Goal: Information Seeking & Learning: Learn about a topic

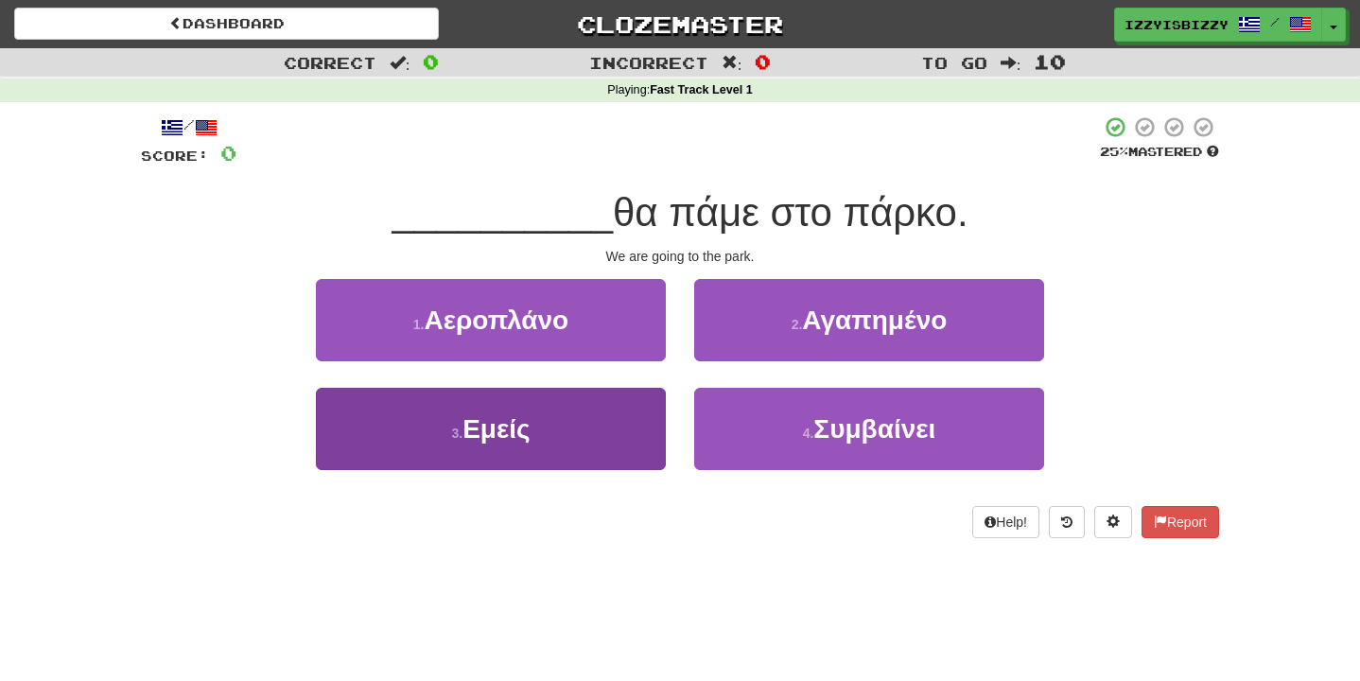
click at [545, 407] on button "3 . Εμείς" at bounding box center [491, 429] width 350 height 82
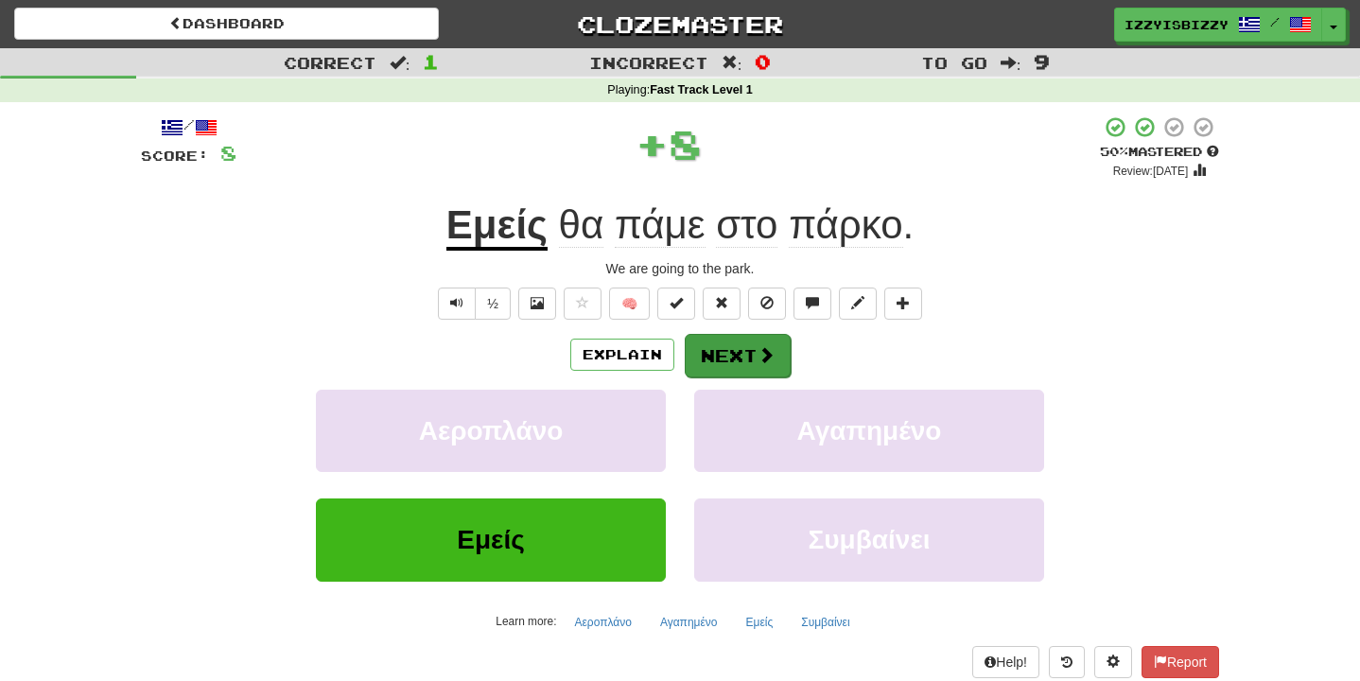
click at [757, 346] on span at bounding box center [765, 354] width 17 height 17
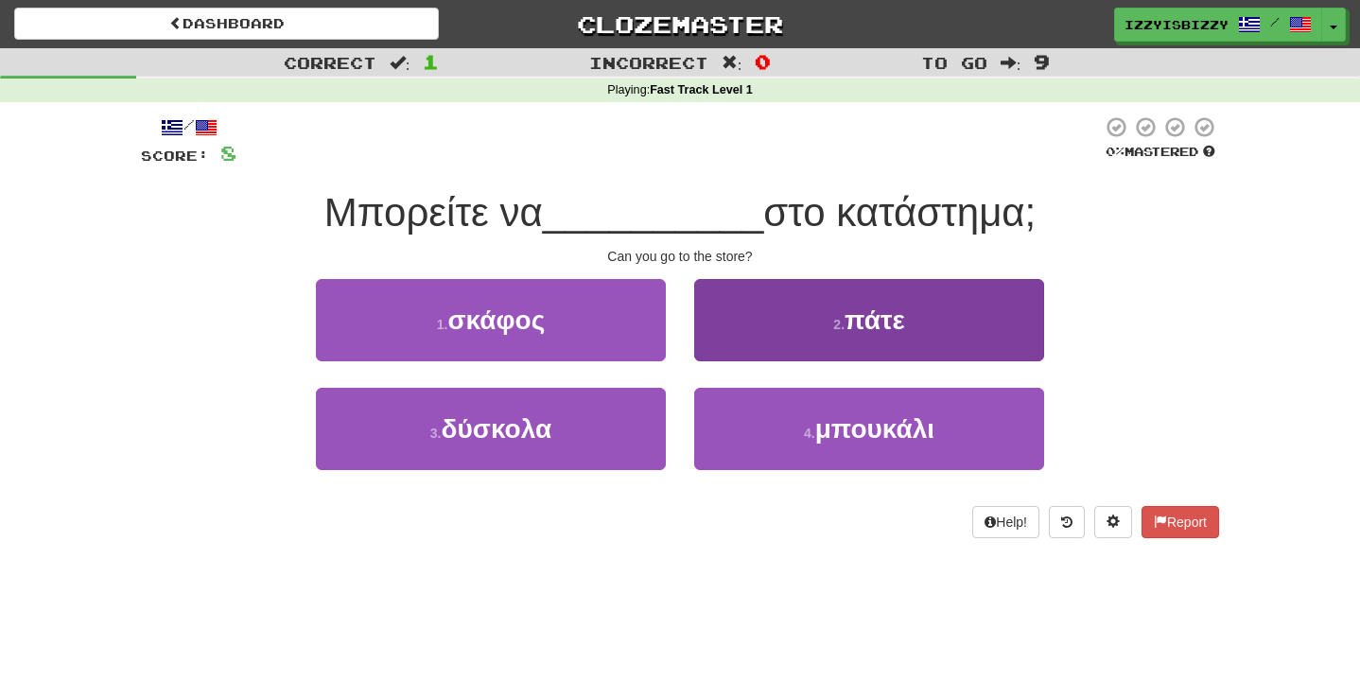
click at [807, 318] on button "2 . πάτε" at bounding box center [869, 320] width 350 height 82
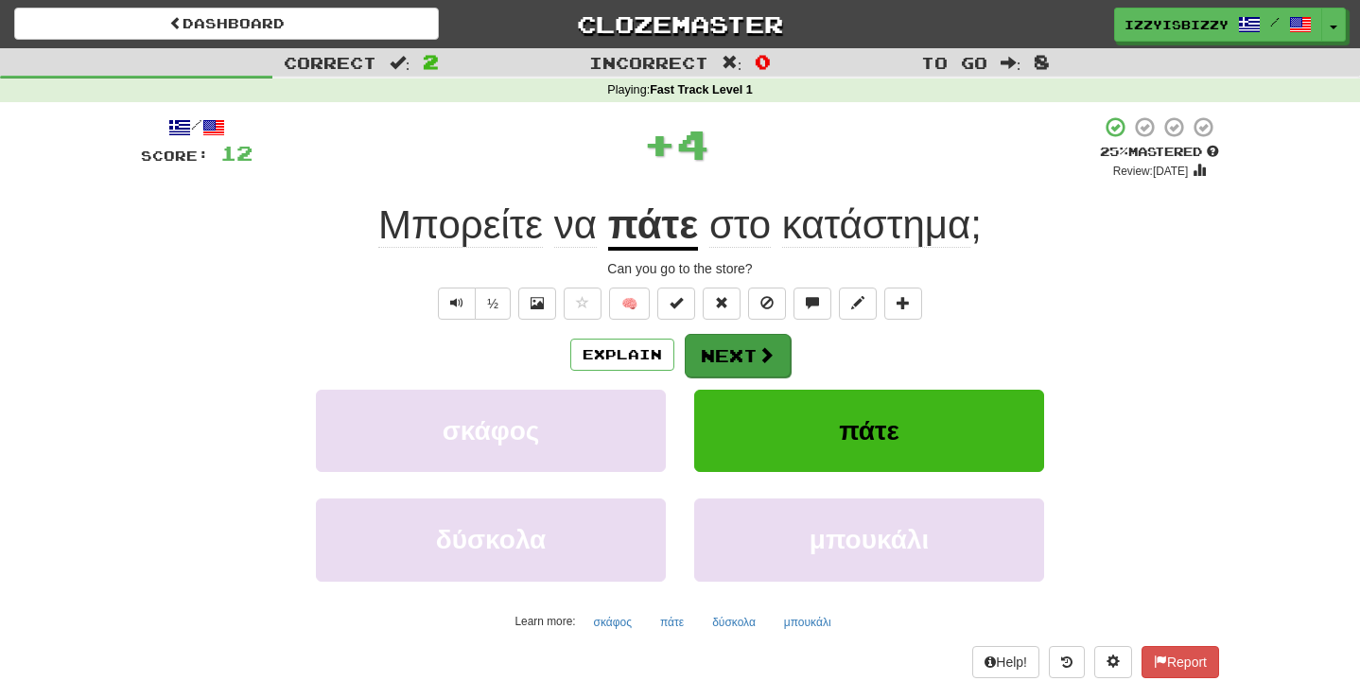
click at [761, 346] on span at bounding box center [765, 354] width 17 height 17
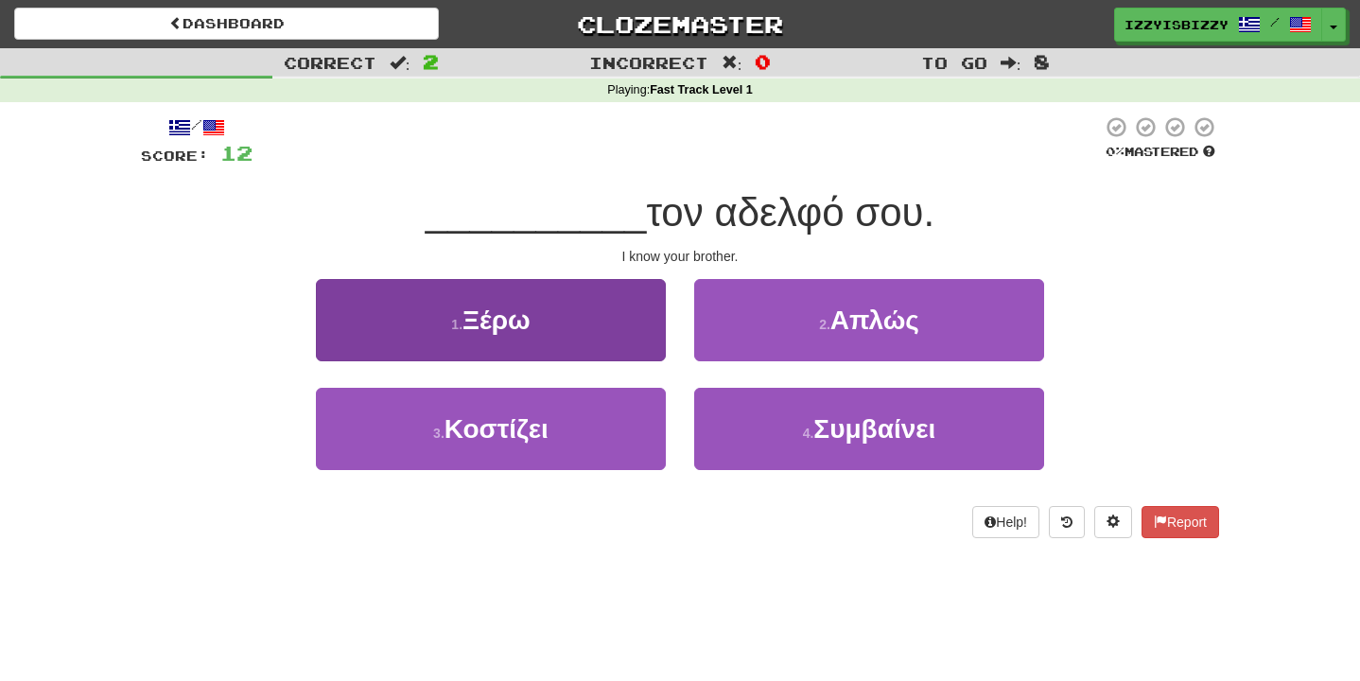
click at [540, 305] on button "1 . Ξέρω" at bounding box center [491, 320] width 350 height 82
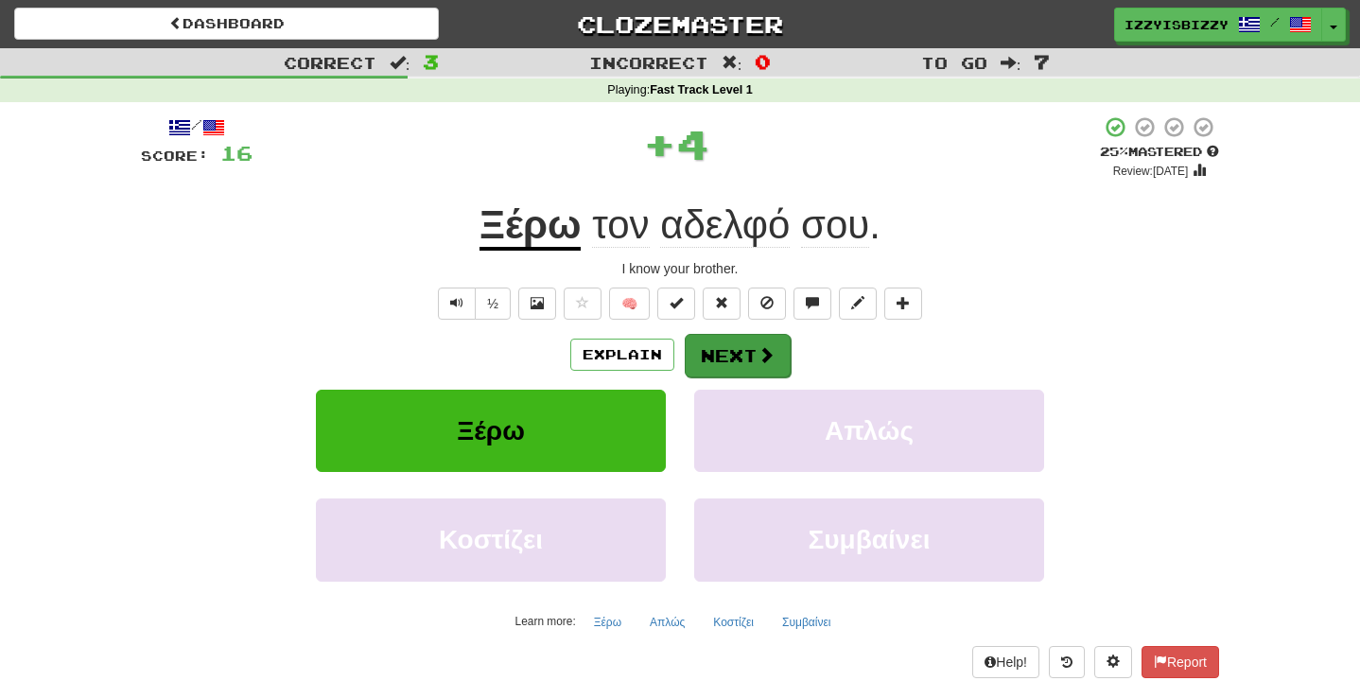
click at [751, 357] on button "Next" at bounding box center [738, 356] width 106 height 44
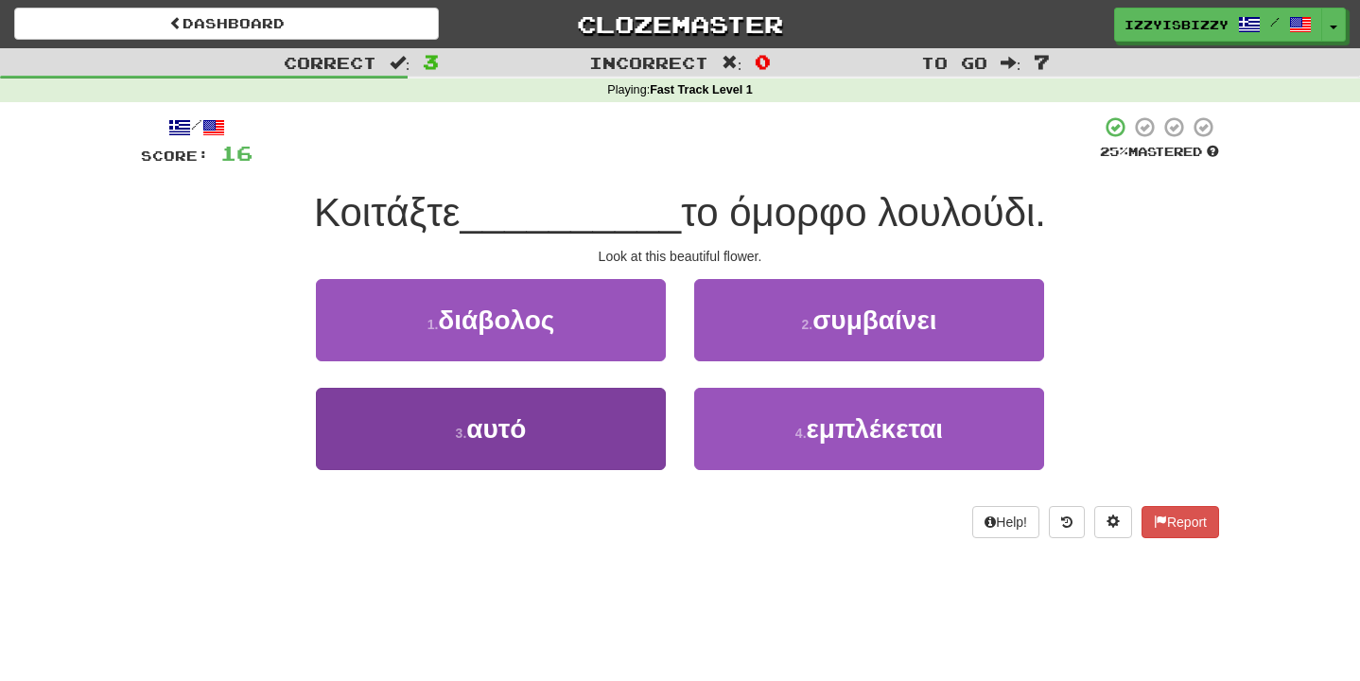
click at [577, 422] on button "3 . αυτό" at bounding box center [491, 429] width 350 height 82
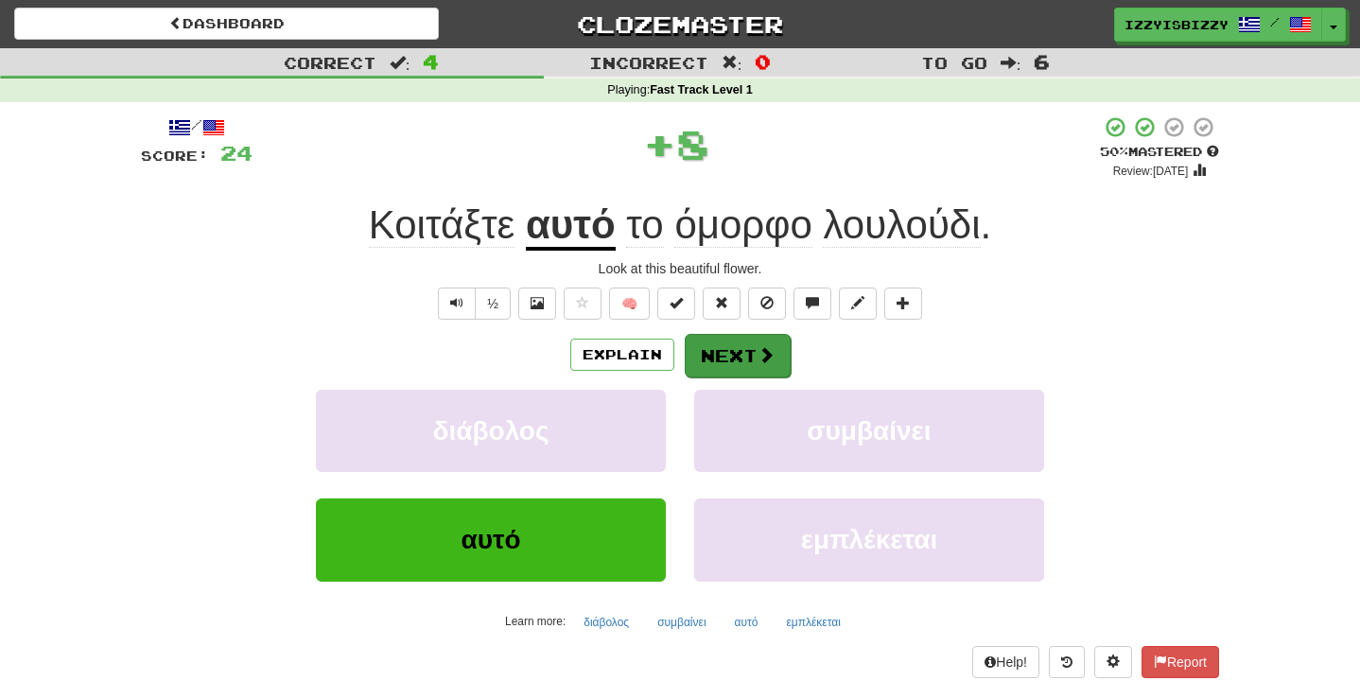
click at [740, 348] on button "Next" at bounding box center [738, 356] width 106 height 44
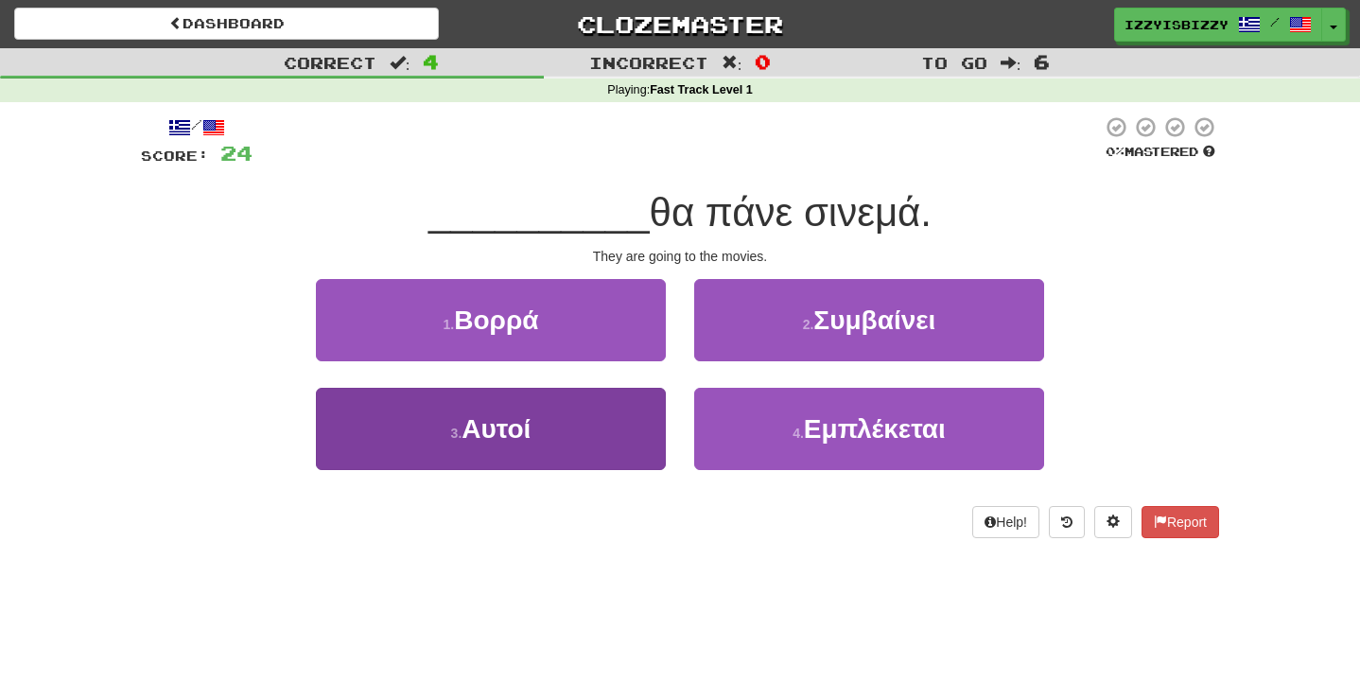
click at [599, 437] on button "3 . Αυτοί" at bounding box center [491, 429] width 350 height 82
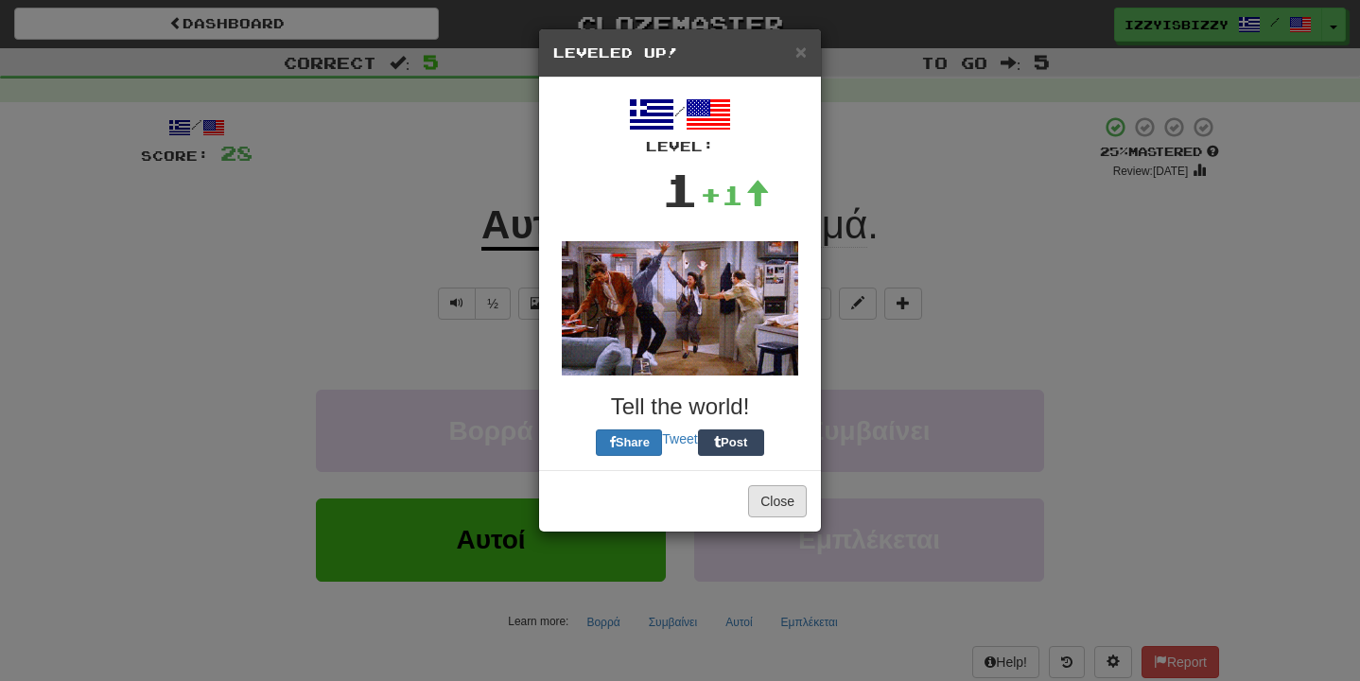
click at [775, 506] on button "Close" at bounding box center [777, 501] width 59 height 32
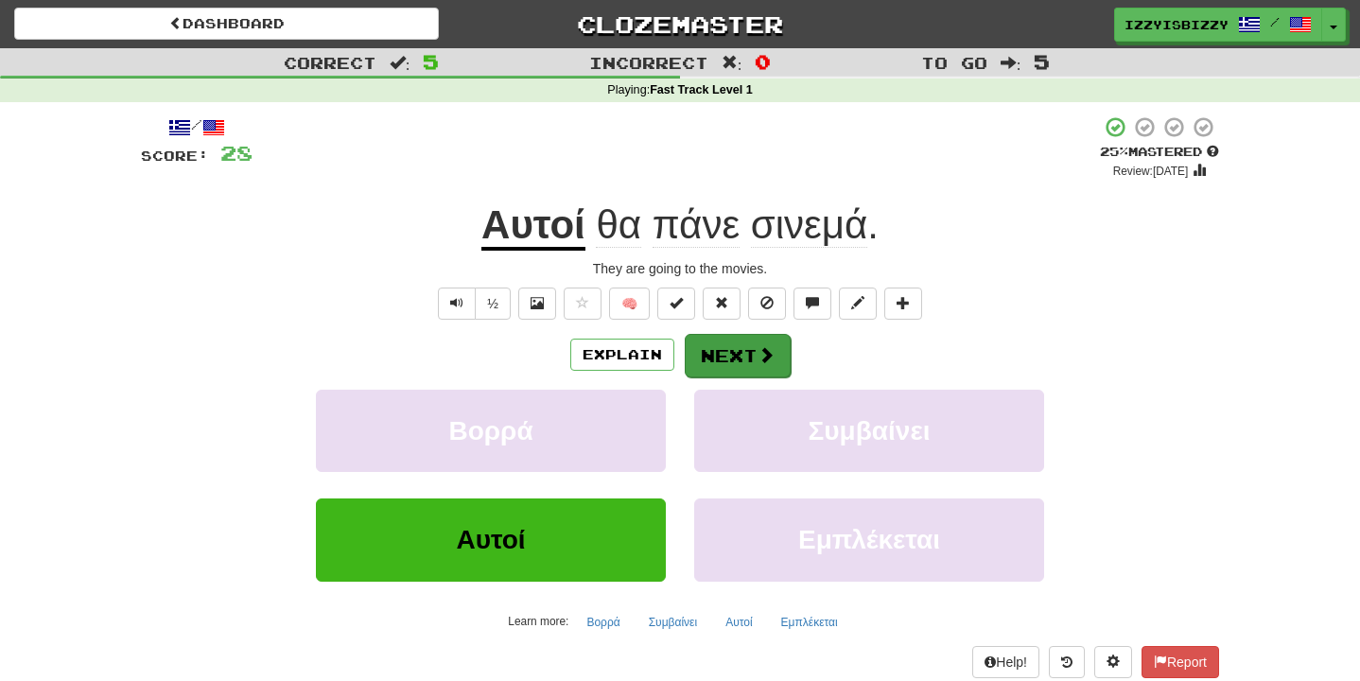
click at [730, 346] on button "Next" at bounding box center [738, 356] width 106 height 44
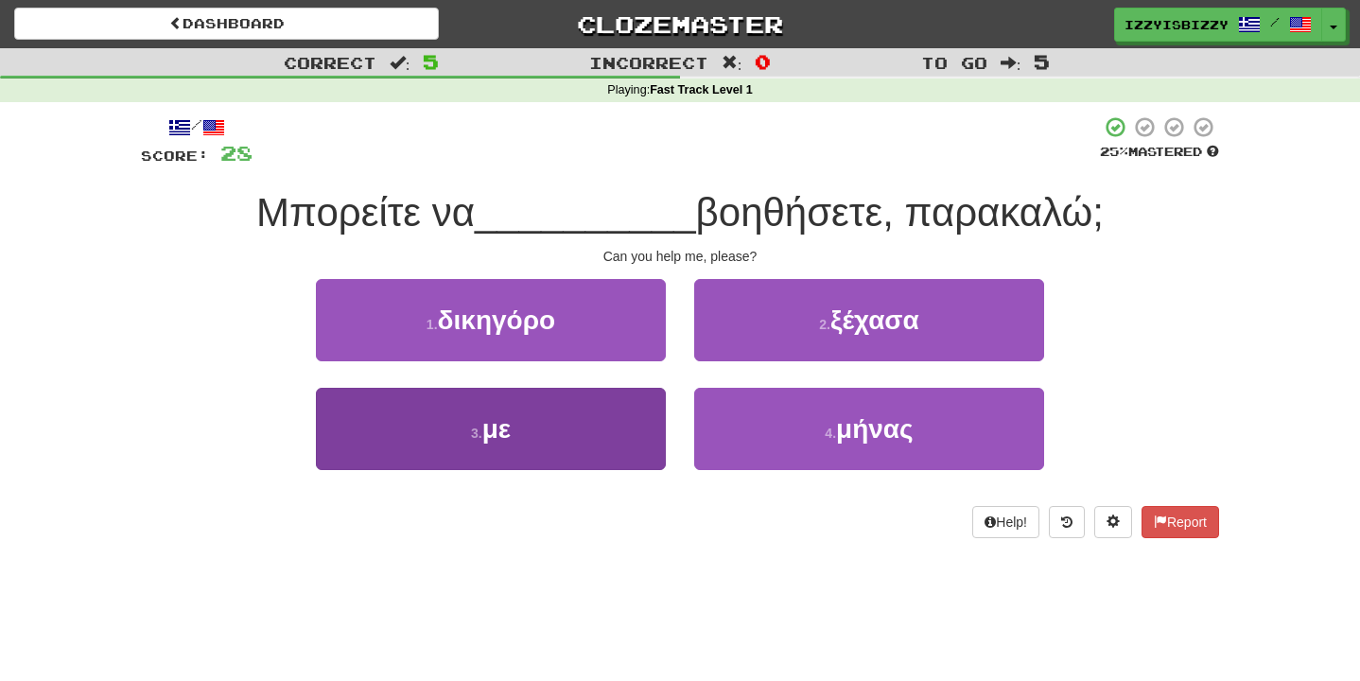
click at [534, 403] on button "3 . με" at bounding box center [491, 429] width 350 height 82
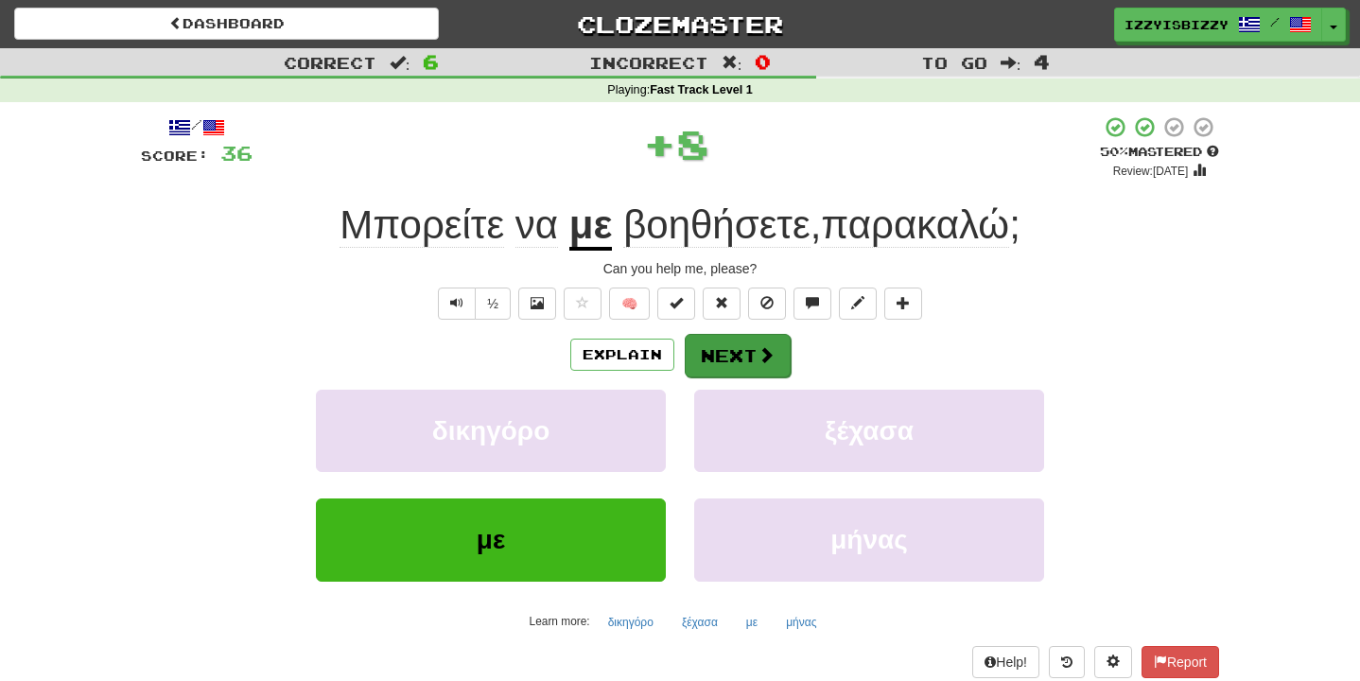
click at [757, 354] on span at bounding box center [765, 354] width 17 height 17
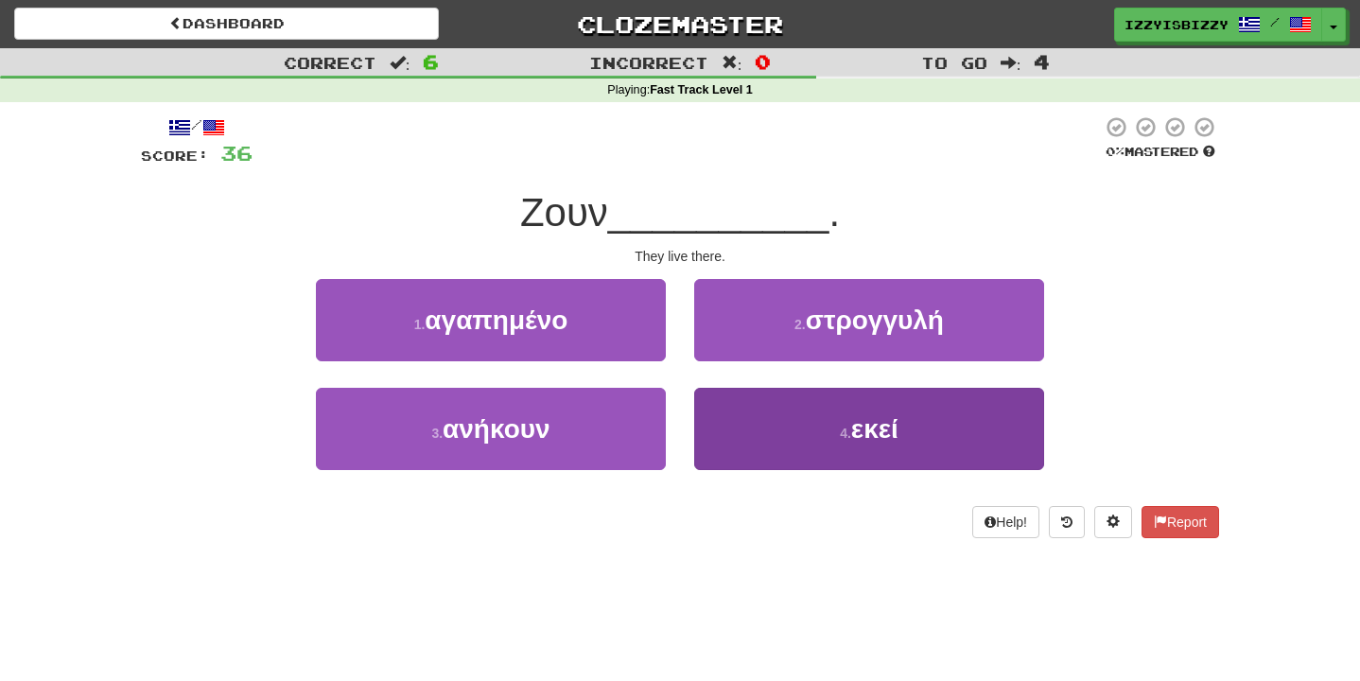
click at [827, 448] on button "4 . εκεί" at bounding box center [869, 429] width 350 height 82
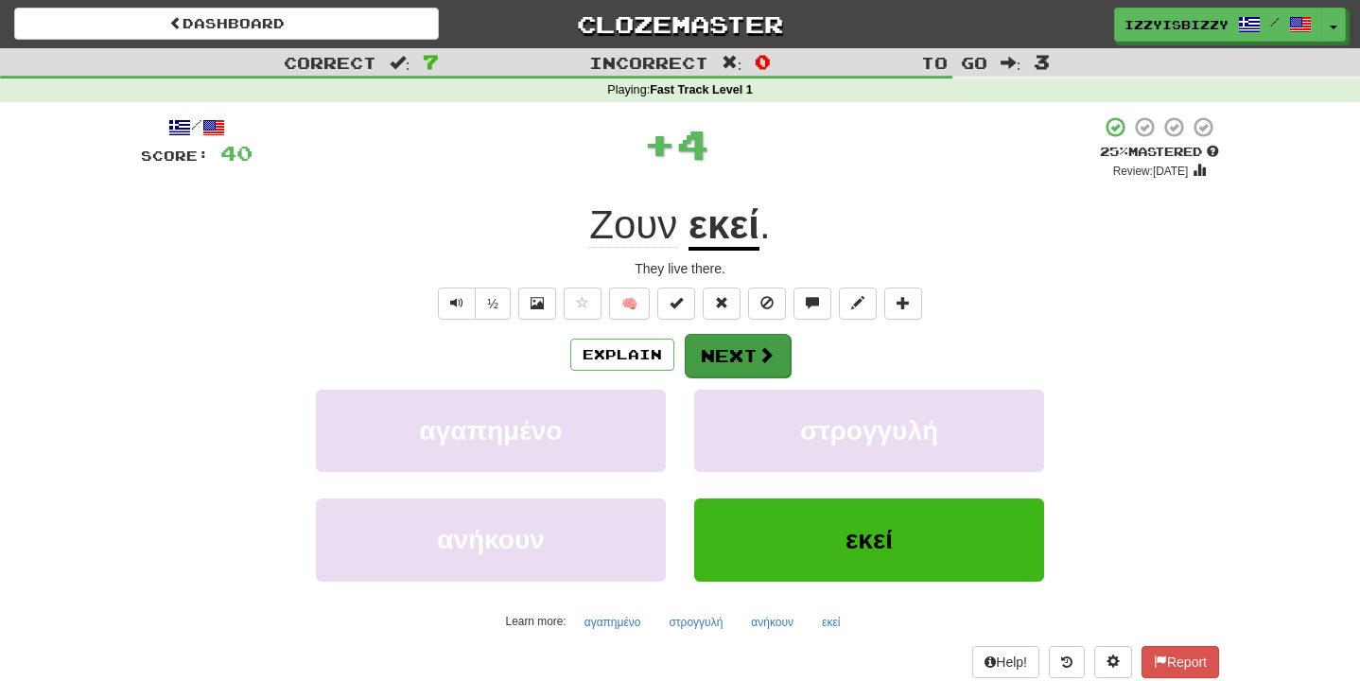
click at [761, 346] on span at bounding box center [765, 354] width 17 height 17
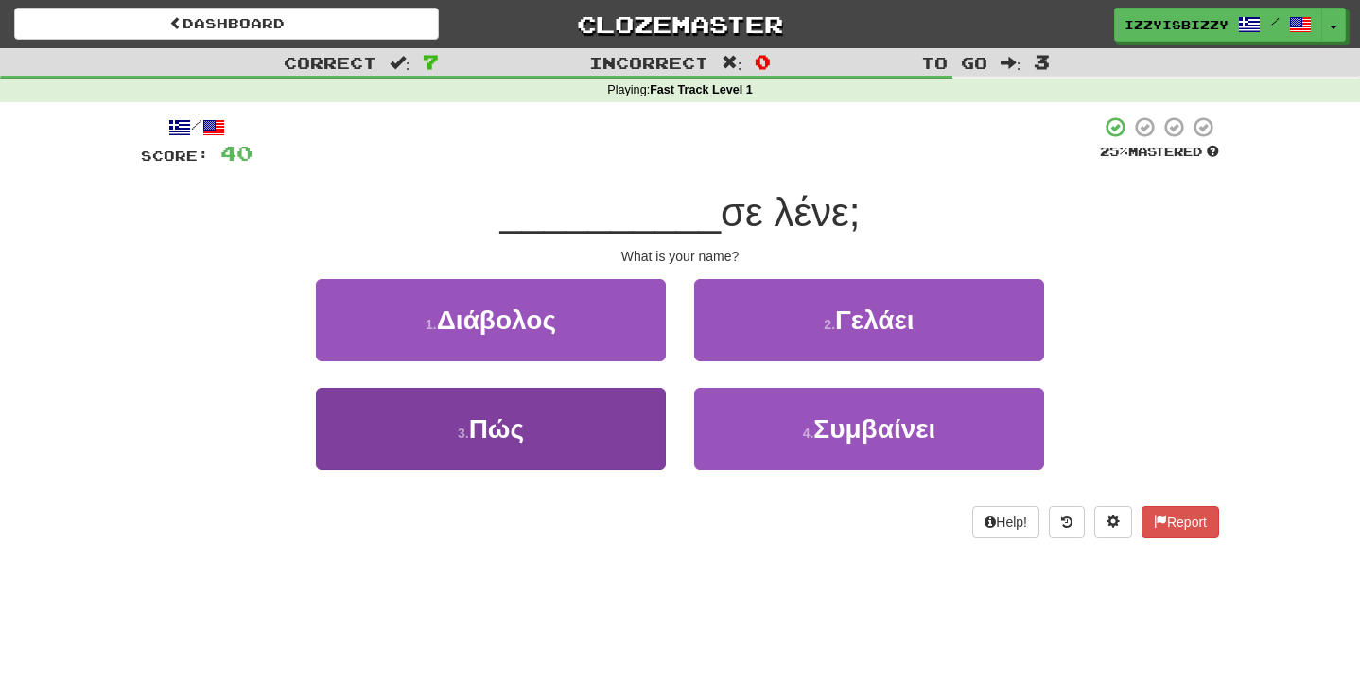
click at [537, 432] on button "3 . Πώς" at bounding box center [491, 429] width 350 height 82
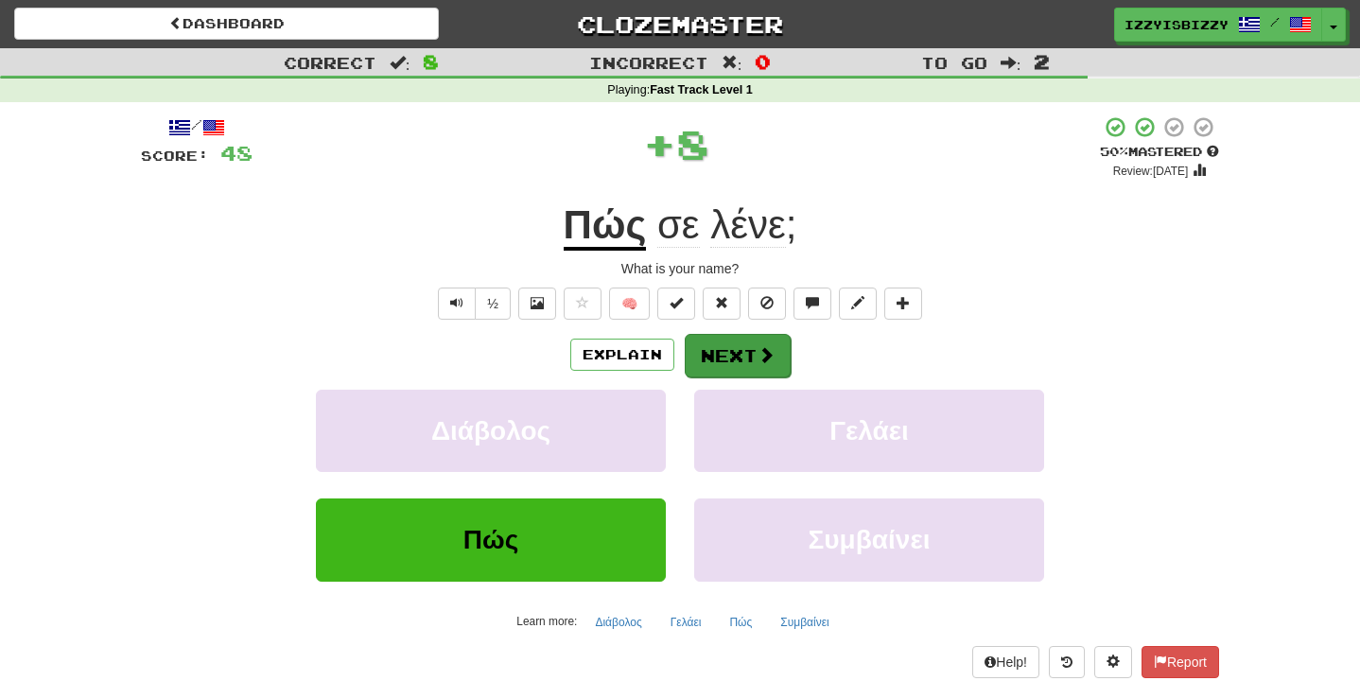
click at [740, 340] on button "Next" at bounding box center [738, 356] width 106 height 44
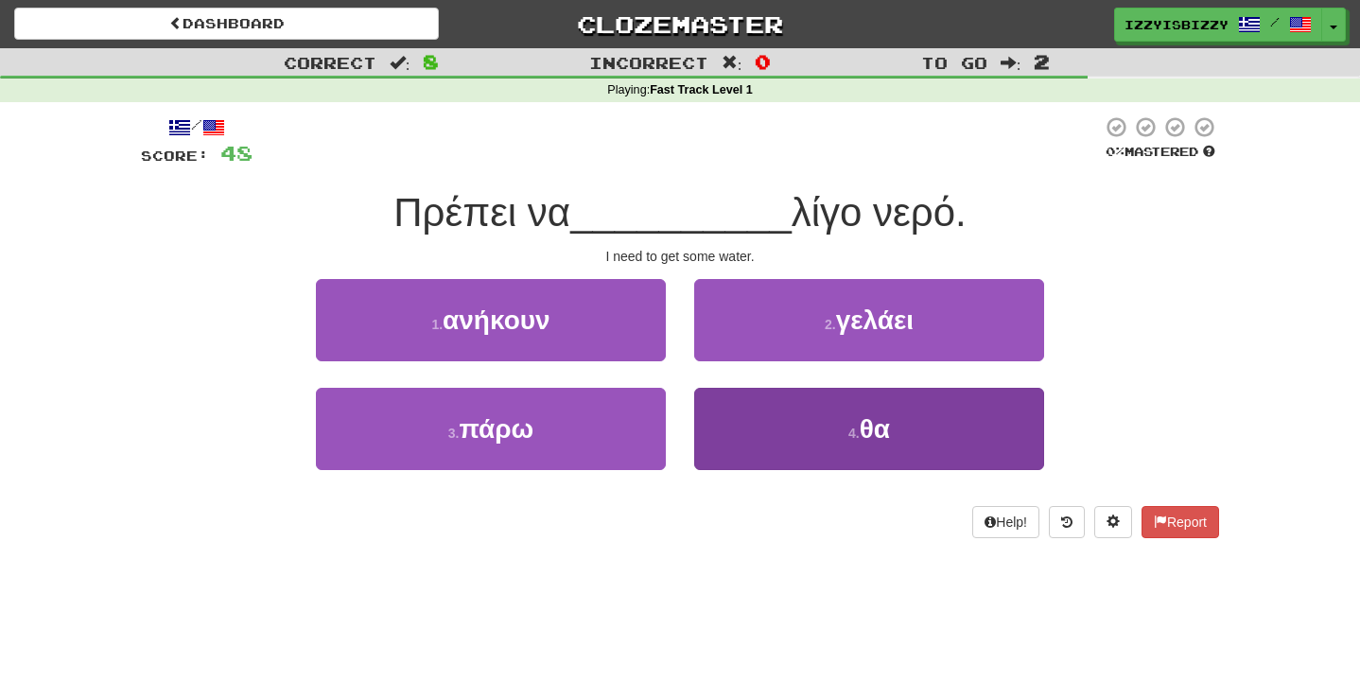
click at [813, 419] on button "4 . θα" at bounding box center [869, 429] width 350 height 82
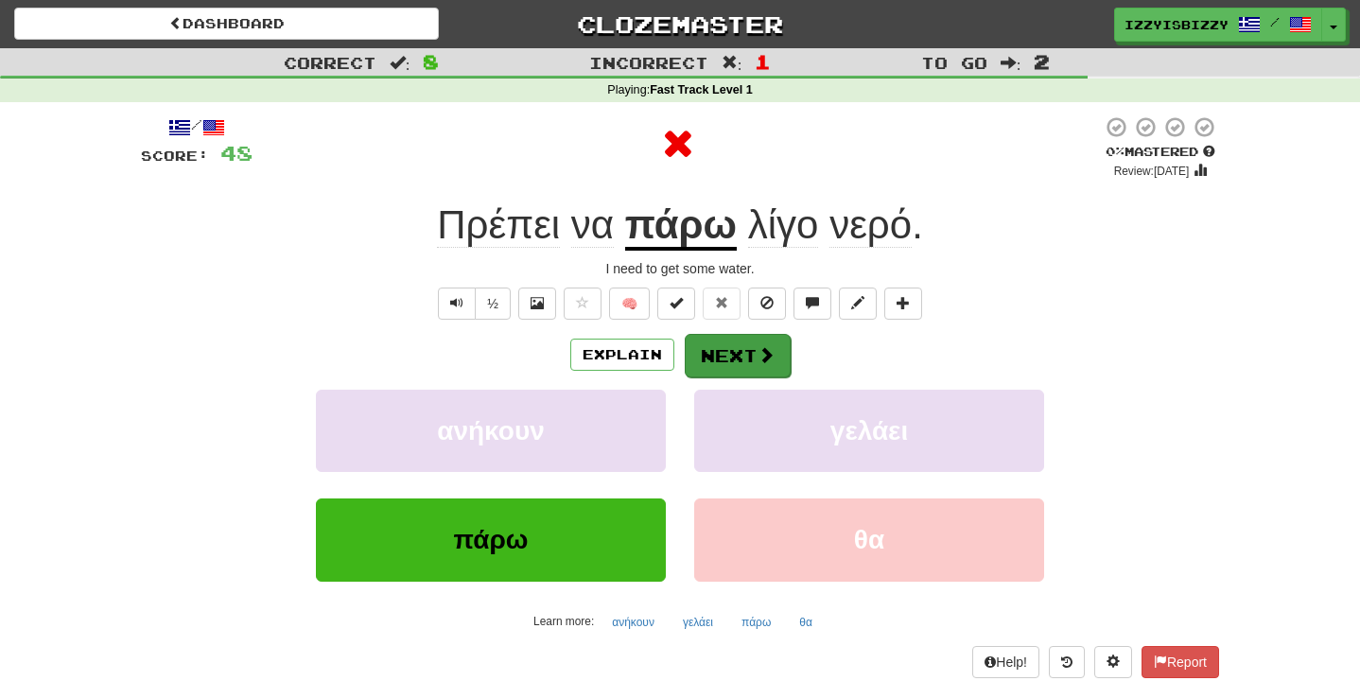
click at [755, 344] on button "Next" at bounding box center [738, 356] width 106 height 44
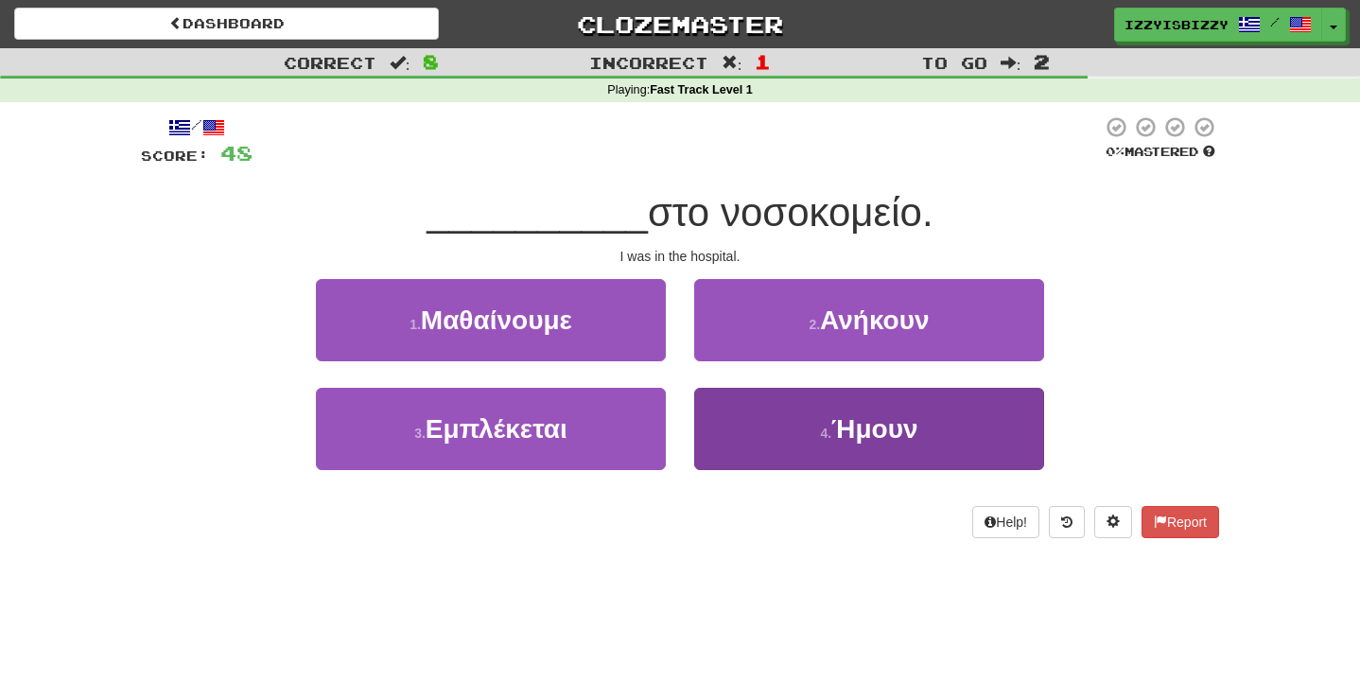
click at [757, 411] on button "4 . [GEOGRAPHIC_DATA]" at bounding box center [869, 429] width 350 height 82
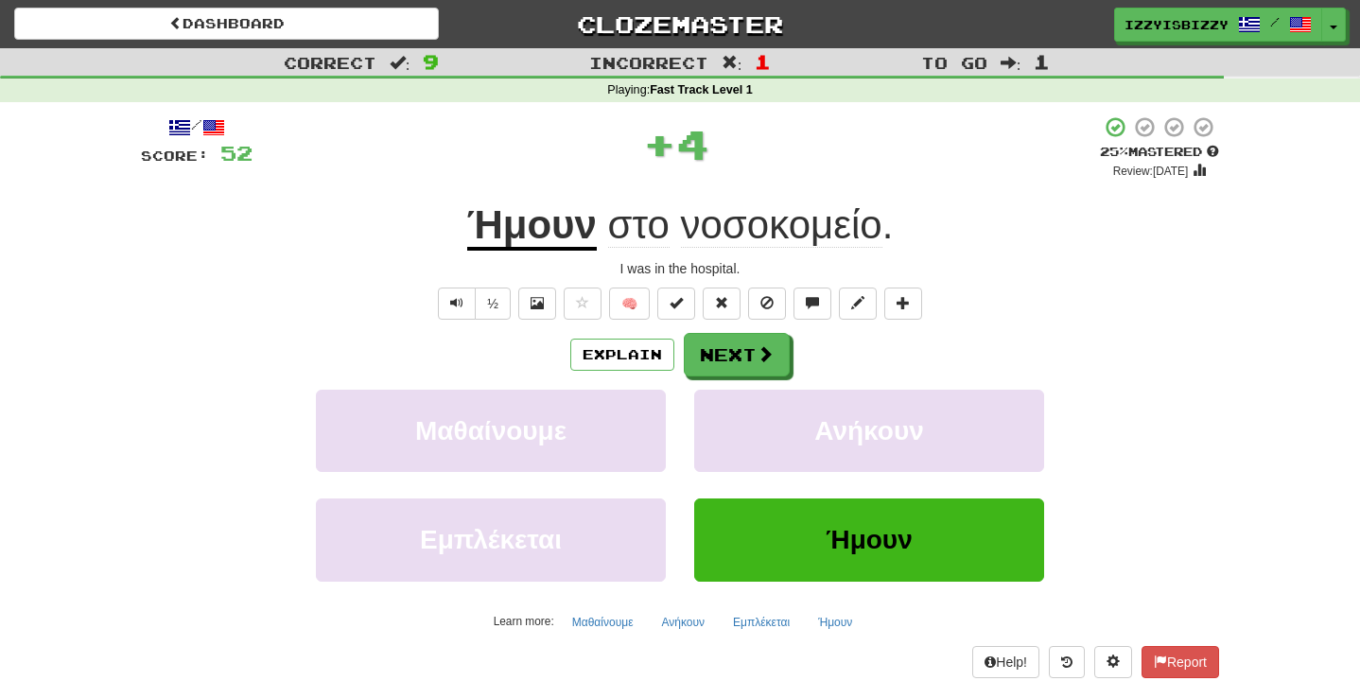
click at [754, 327] on div "/ Score: 52 + 4 25 % Mastered Review: [DATE] Ήμουν στο νοσοκομείο . I was in th…" at bounding box center [680, 396] width 1078 height 562
click at [746, 353] on button "Next" at bounding box center [738, 356] width 106 height 44
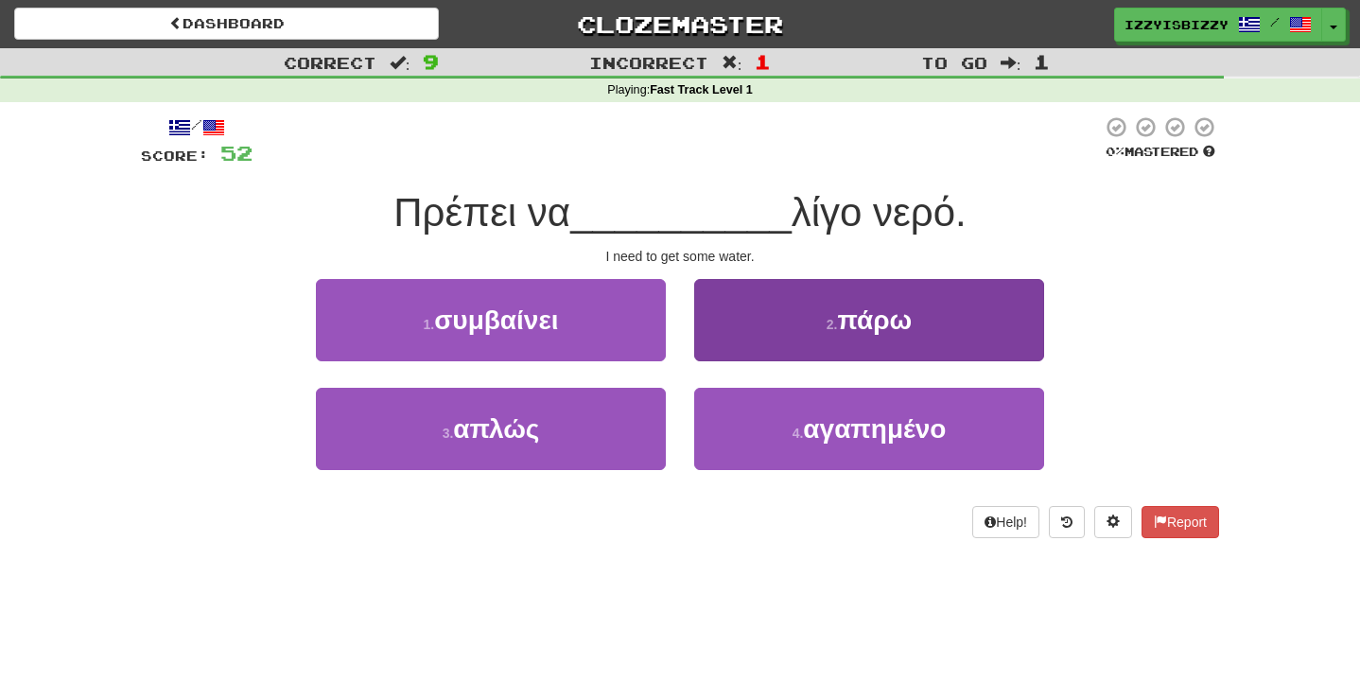
click at [775, 329] on button "2 . πάρω" at bounding box center [869, 320] width 350 height 82
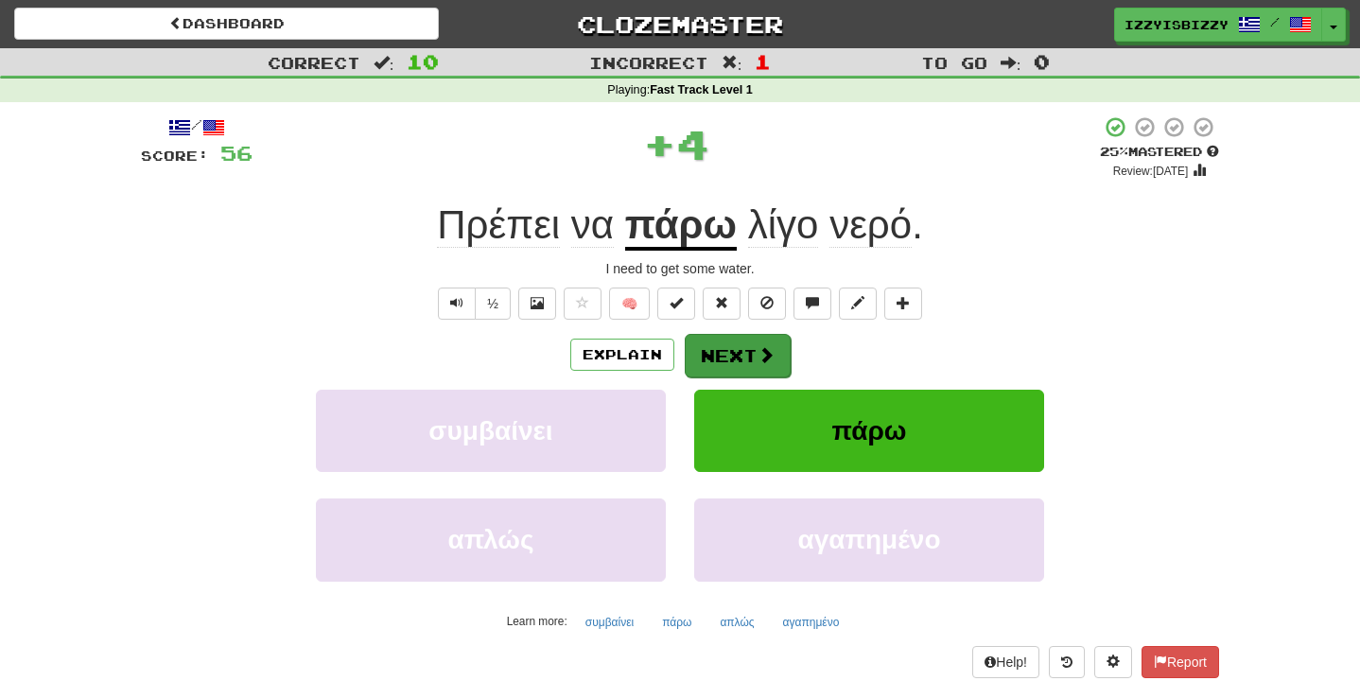
click at [744, 351] on button "Next" at bounding box center [738, 356] width 106 height 44
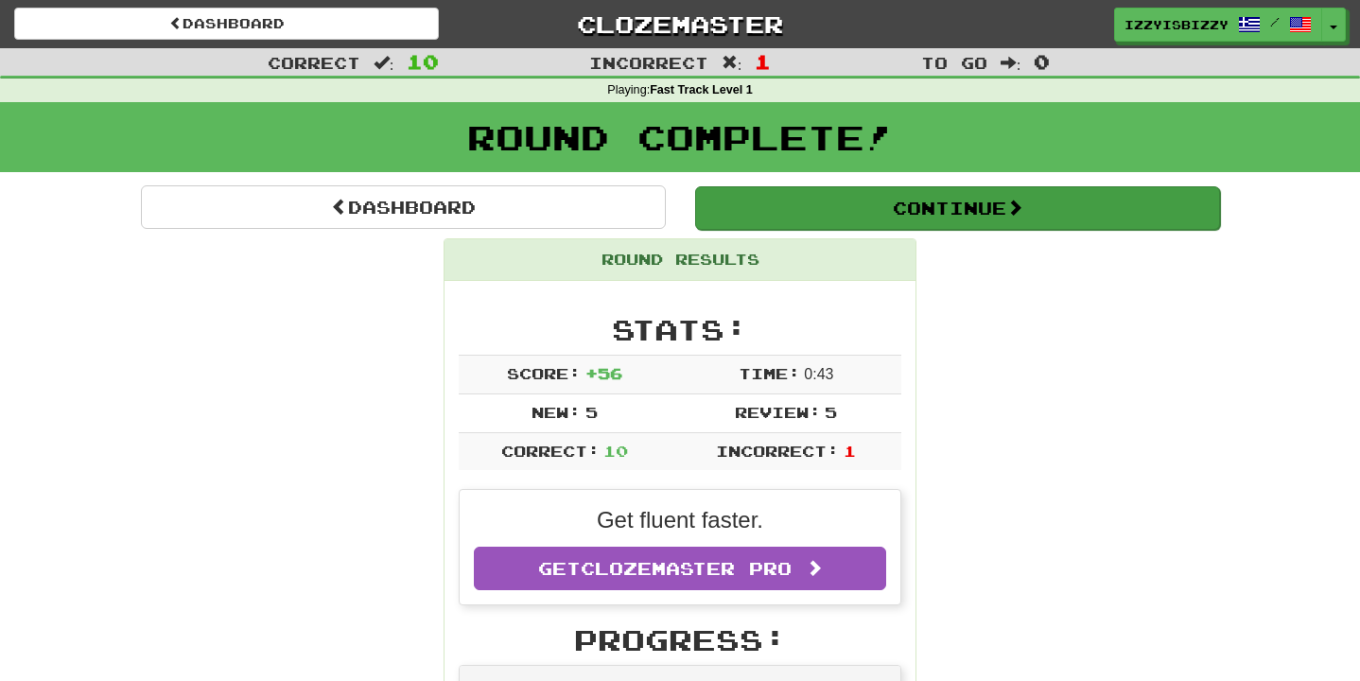
click at [937, 213] on button "Continue" at bounding box center [957, 208] width 525 height 44
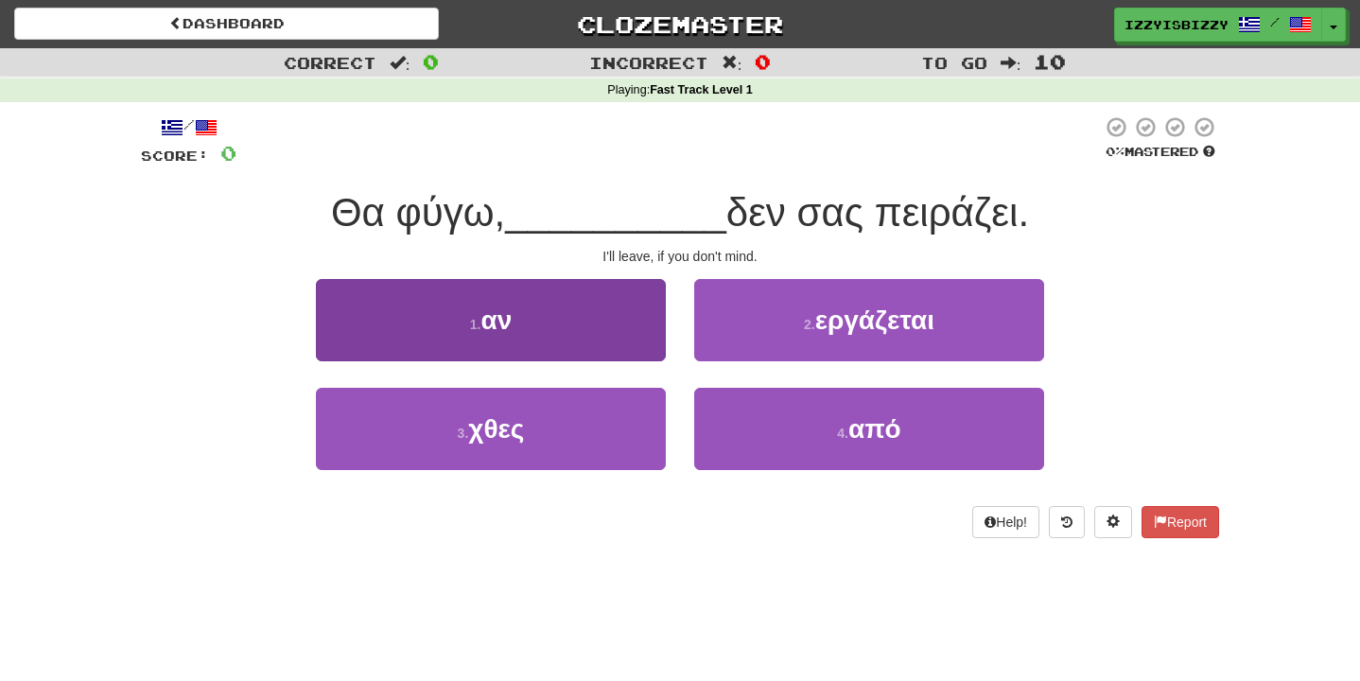
click at [615, 318] on button "1 . αν" at bounding box center [491, 320] width 350 height 82
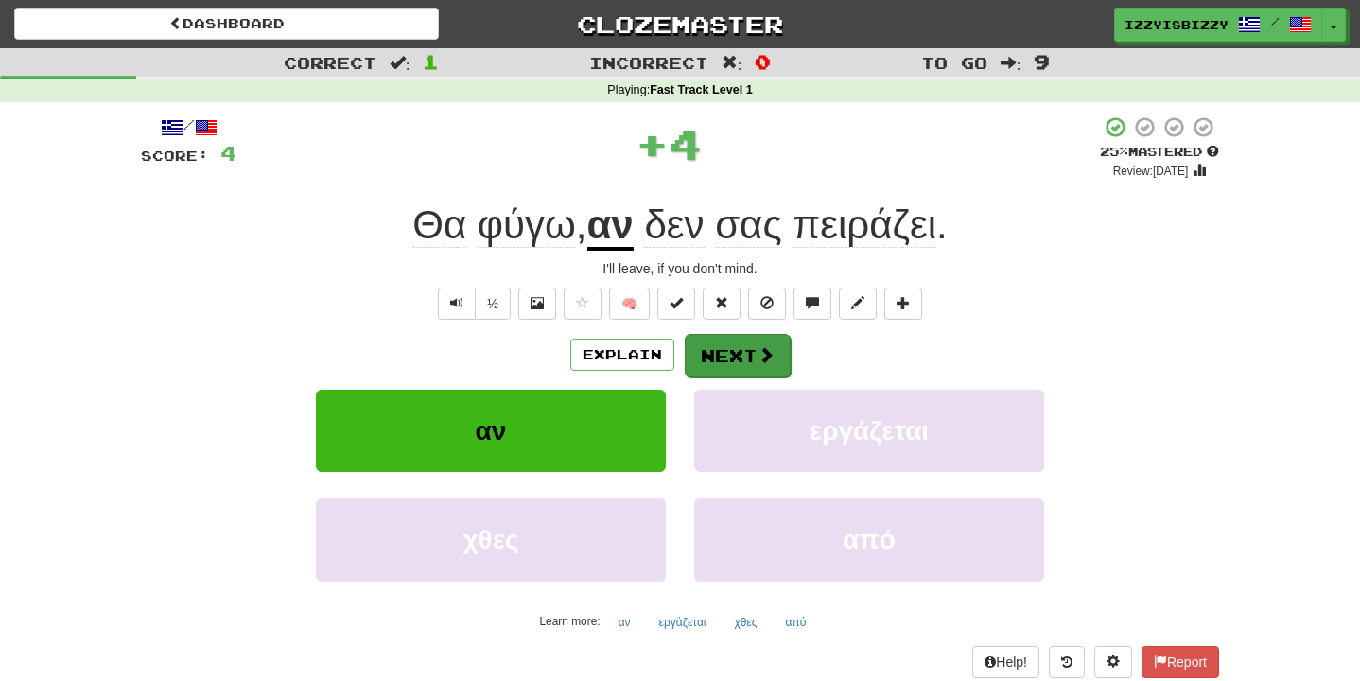
click at [734, 355] on button "Next" at bounding box center [738, 356] width 106 height 44
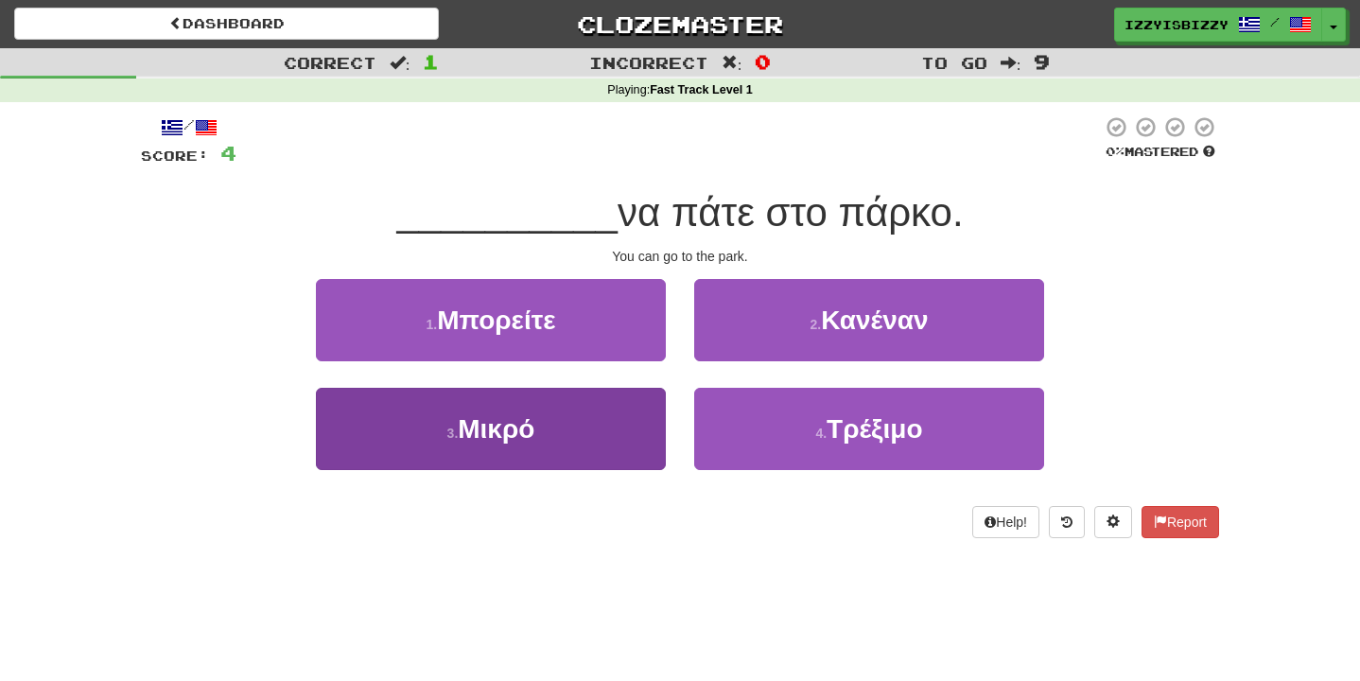
click at [554, 429] on button "3 . Μικρό" at bounding box center [491, 429] width 350 height 82
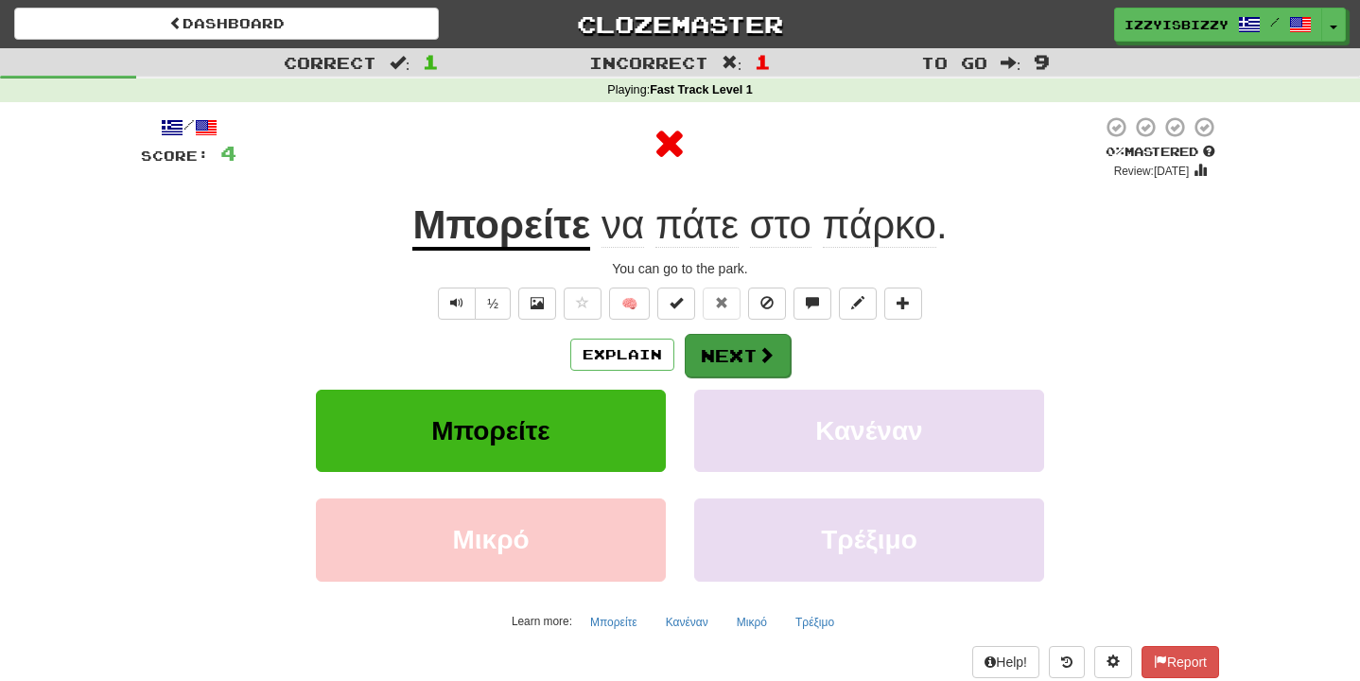
click at [731, 357] on button "Next" at bounding box center [738, 356] width 106 height 44
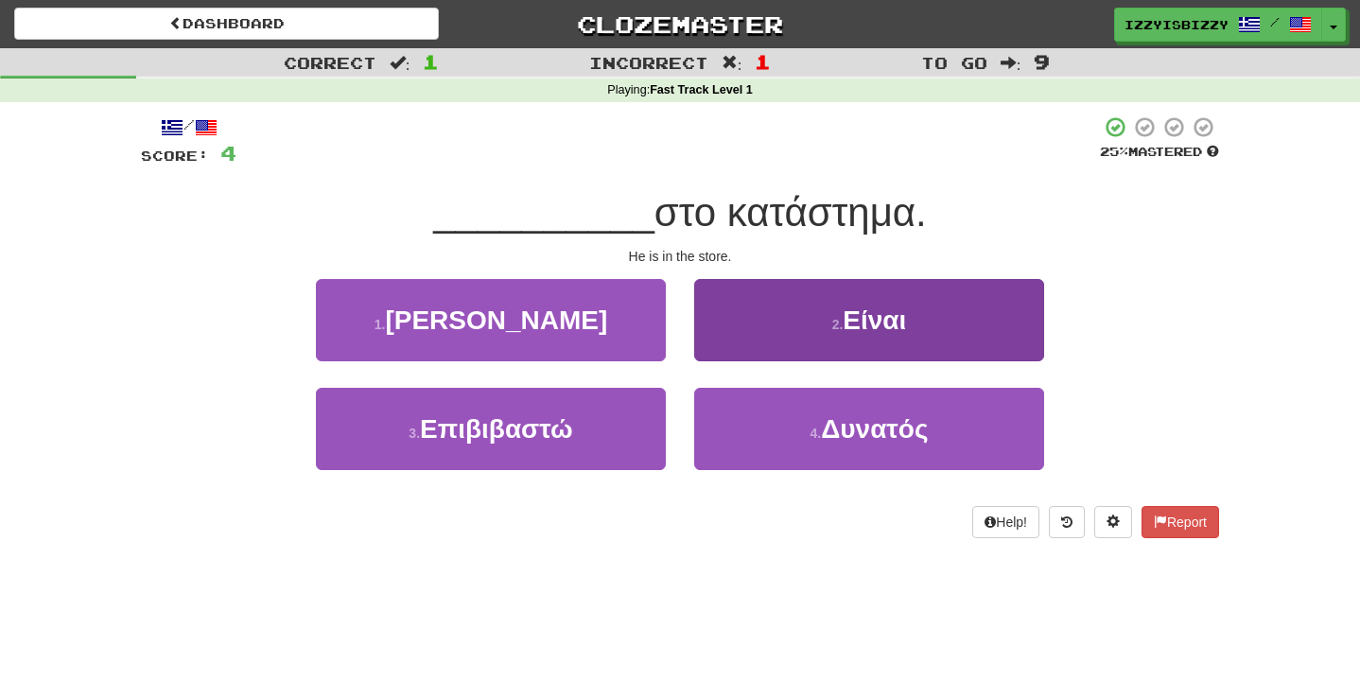
click at [790, 292] on button "2 . Είναι" at bounding box center [869, 320] width 350 height 82
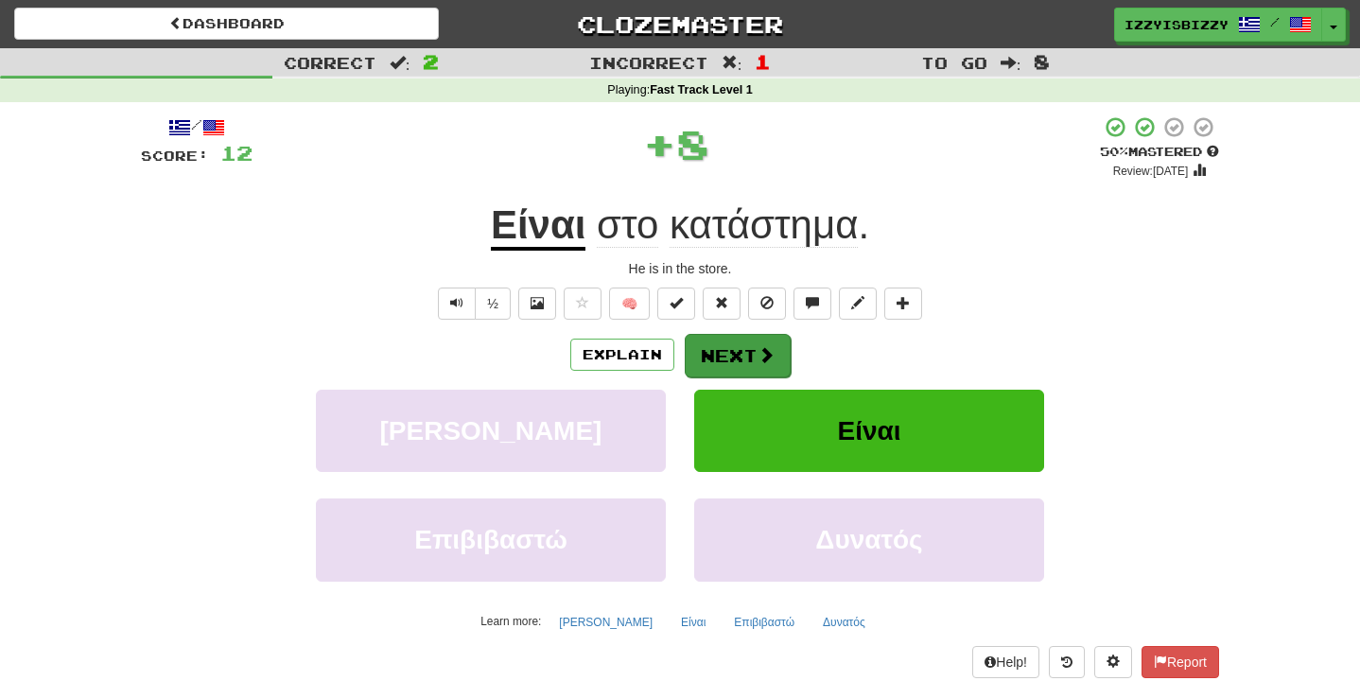
click at [740, 350] on button "Next" at bounding box center [738, 356] width 106 height 44
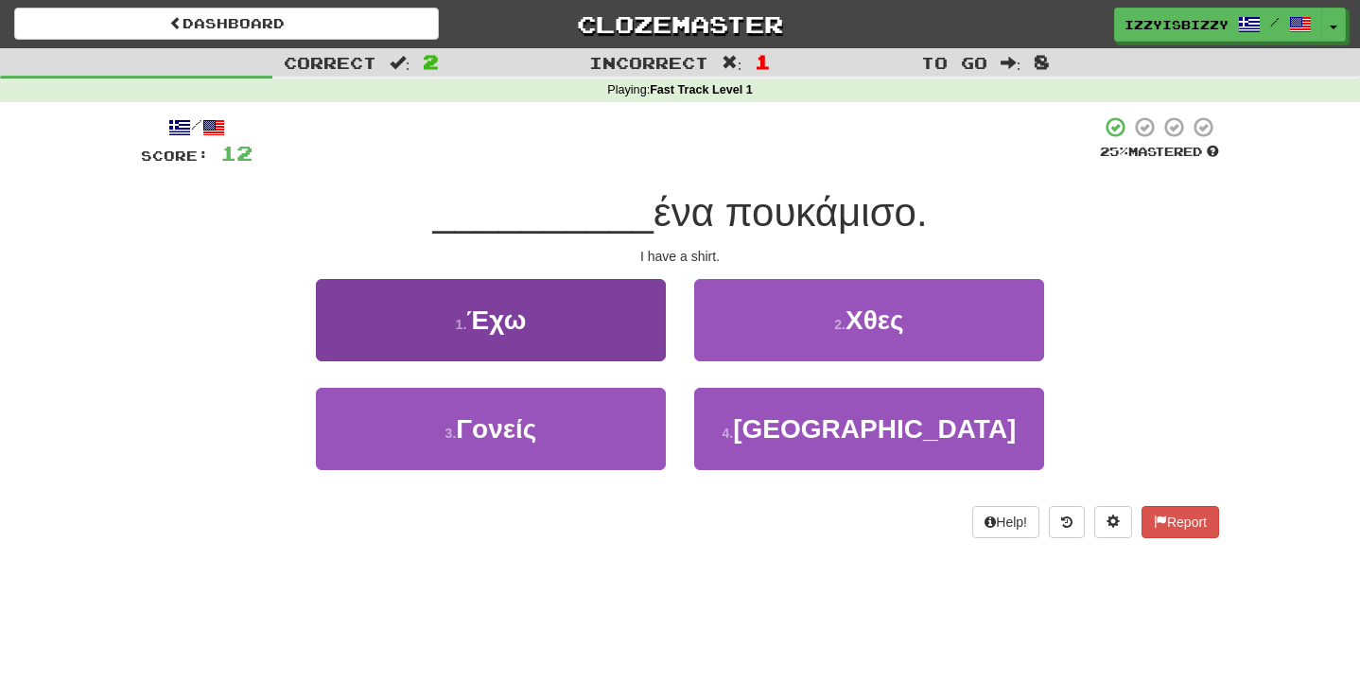
click at [524, 333] on button "1 . Έχω" at bounding box center [491, 320] width 350 height 82
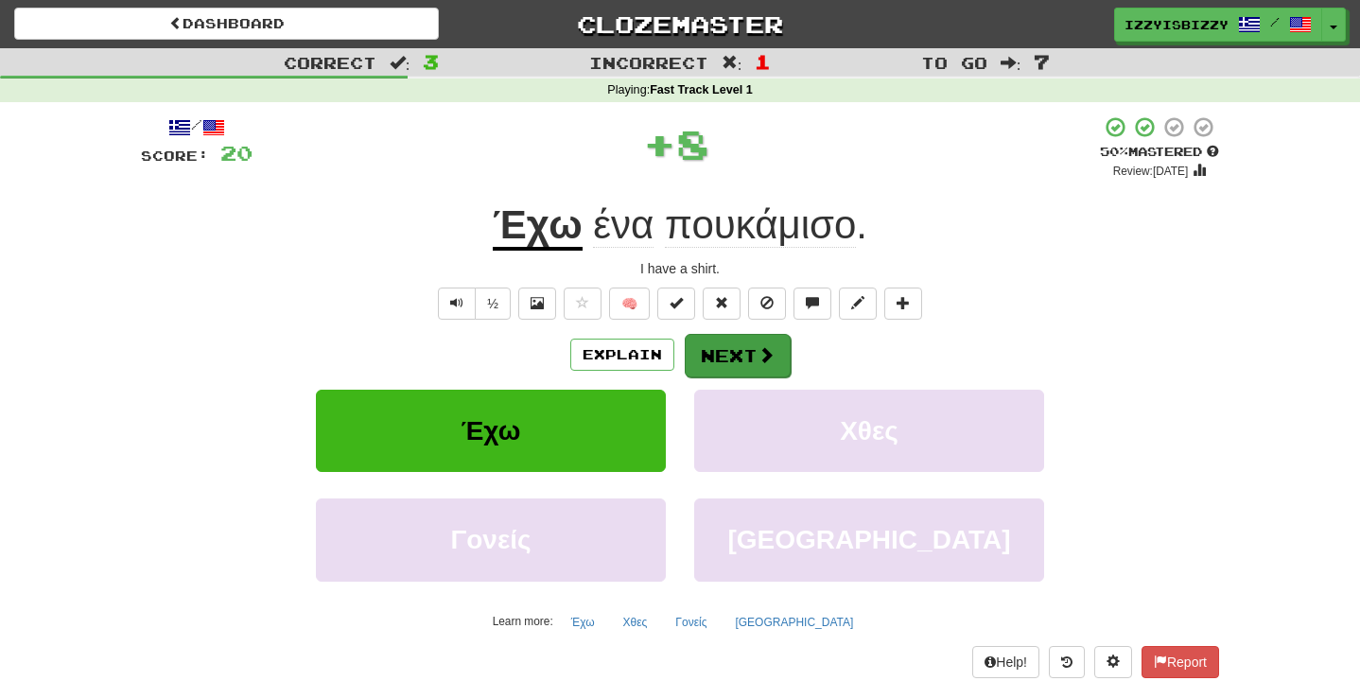
click at [748, 341] on button "Next" at bounding box center [738, 356] width 106 height 44
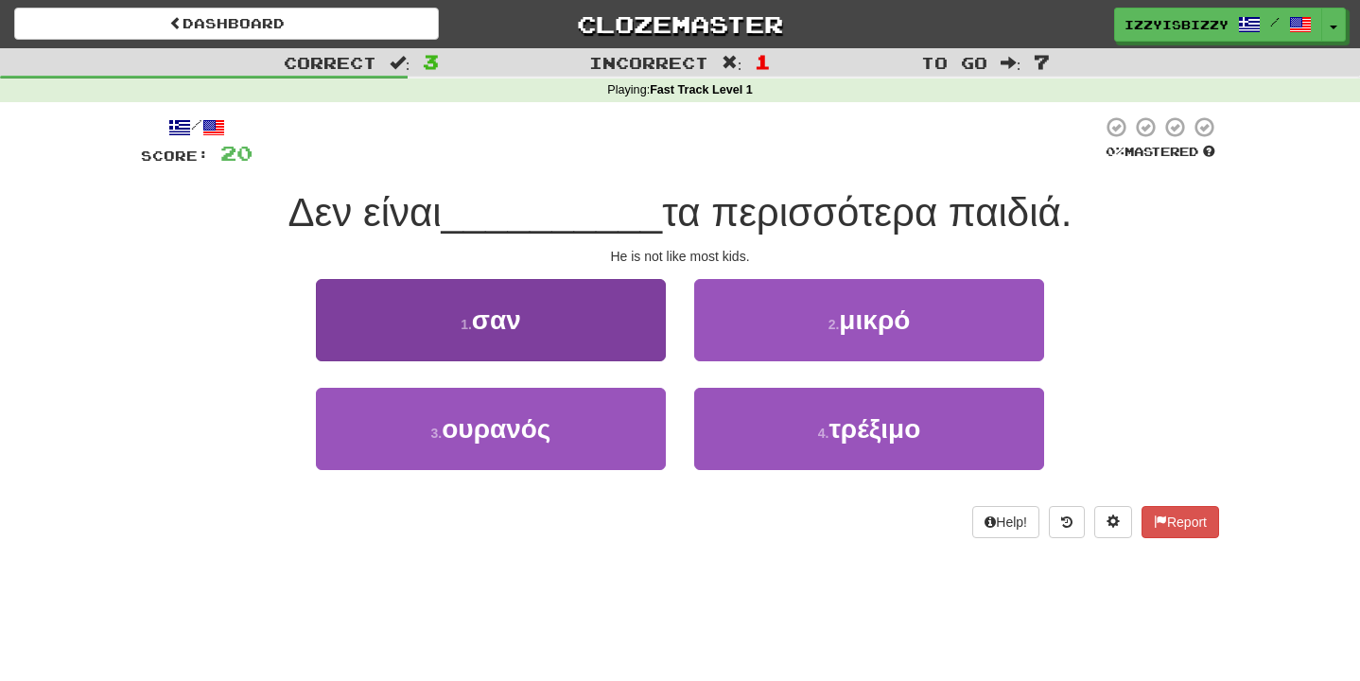
click at [595, 334] on button "1 . σαν" at bounding box center [491, 320] width 350 height 82
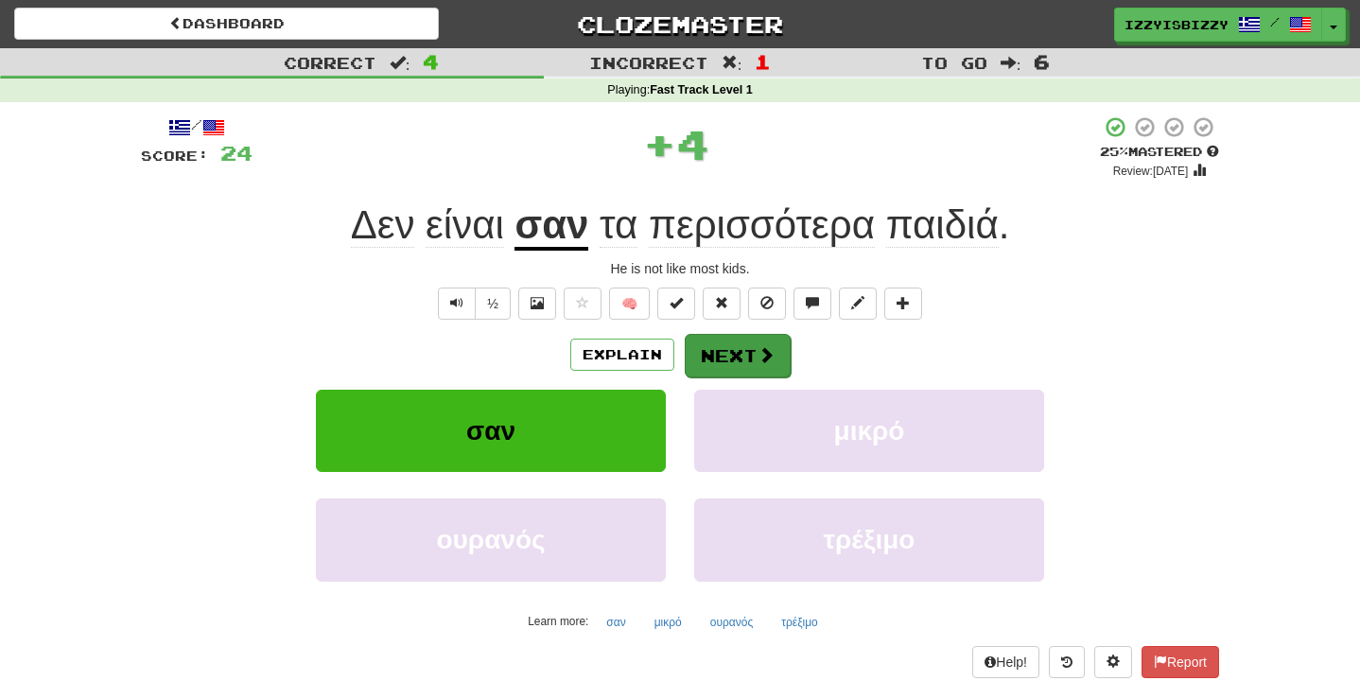
click at [723, 340] on button "Next" at bounding box center [738, 356] width 106 height 44
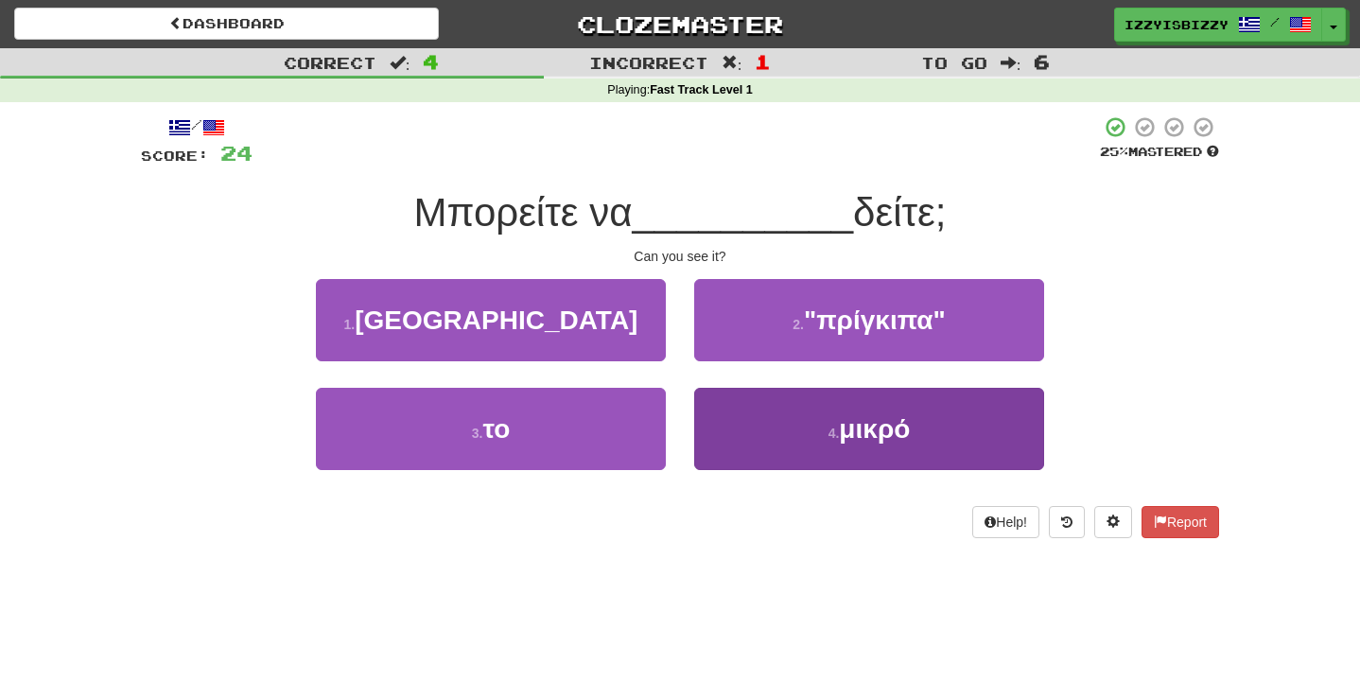
click at [805, 432] on button "4 . μικρό" at bounding box center [869, 429] width 350 height 82
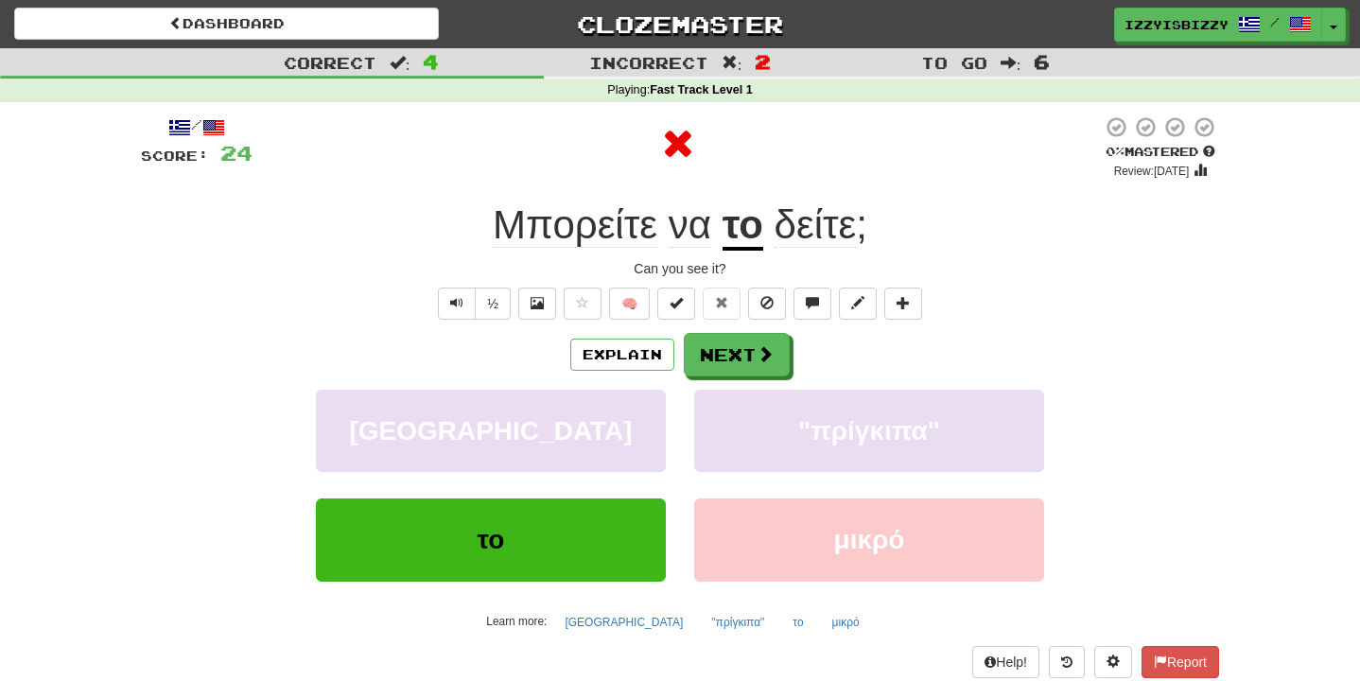
click at [740, 327] on div "/ Score: 24 0 % Mastered Review: [DATE] Μπορείτε να το δείτε ; Can you see it? …" at bounding box center [680, 396] width 1078 height 562
click at [740, 340] on button "Next" at bounding box center [738, 356] width 106 height 44
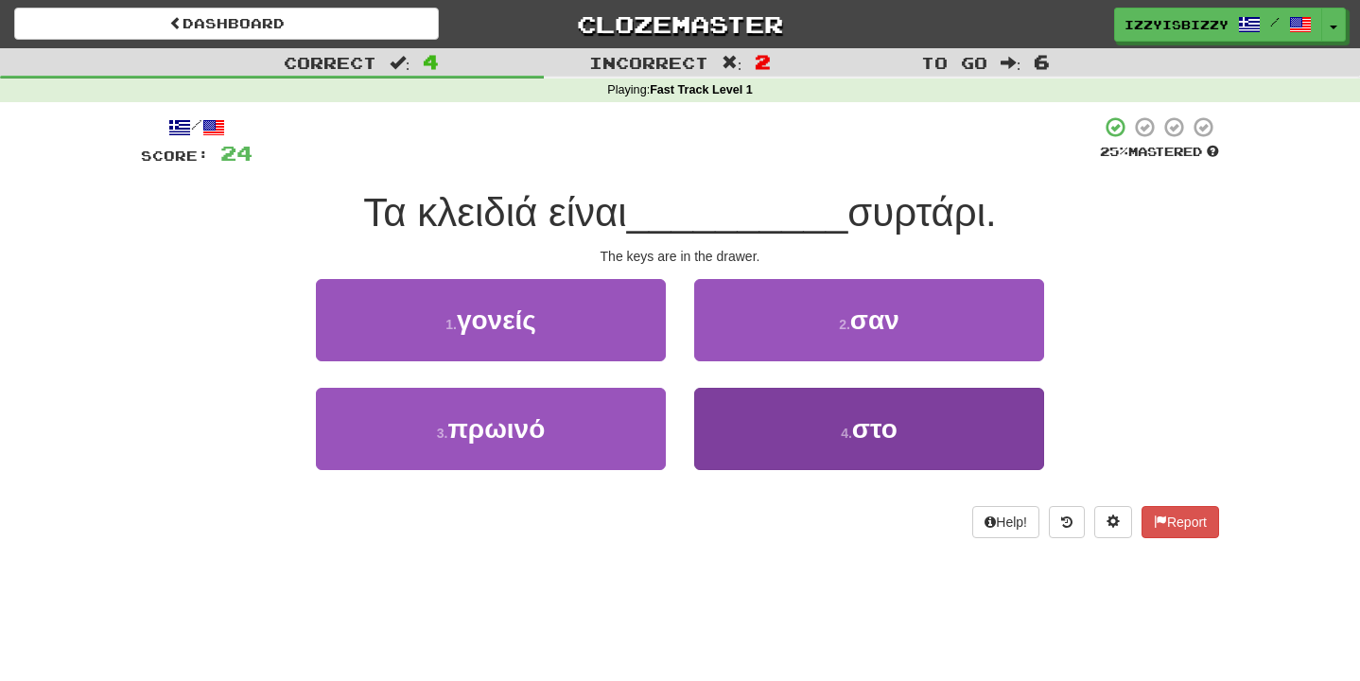
click at [826, 437] on button "4 . στο" at bounding box center [869, 429] width 350 height 82
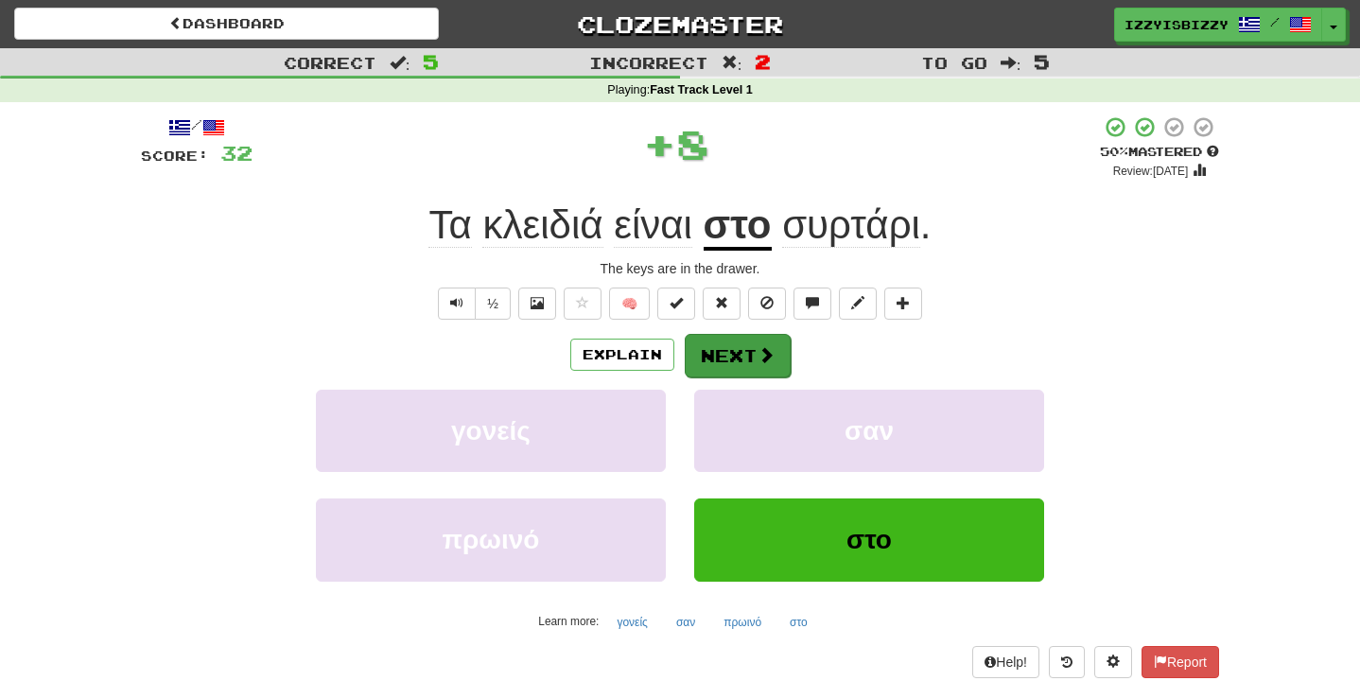
click at [720, 343] on button "Next" at bounding box center [738, 356] width 106 height 44
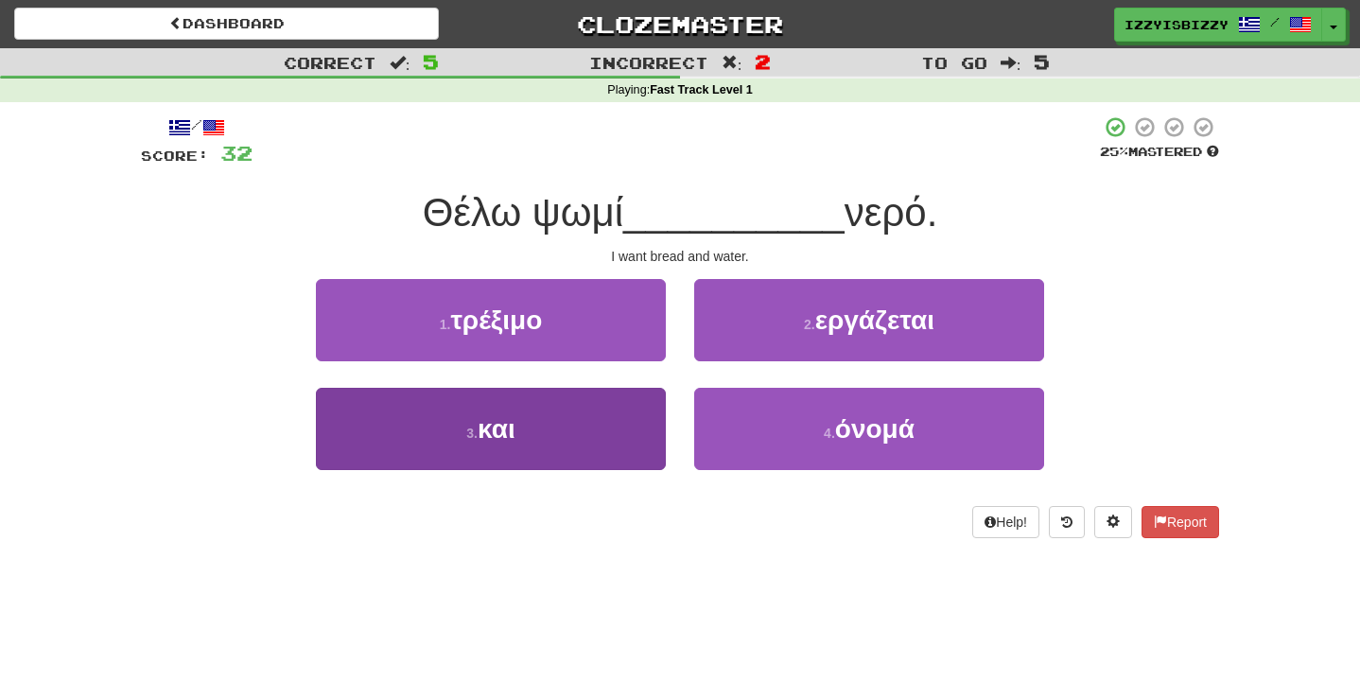
click at [583, 439] on button "3 . και" at bounding box center [491, 429] width 350 height 82
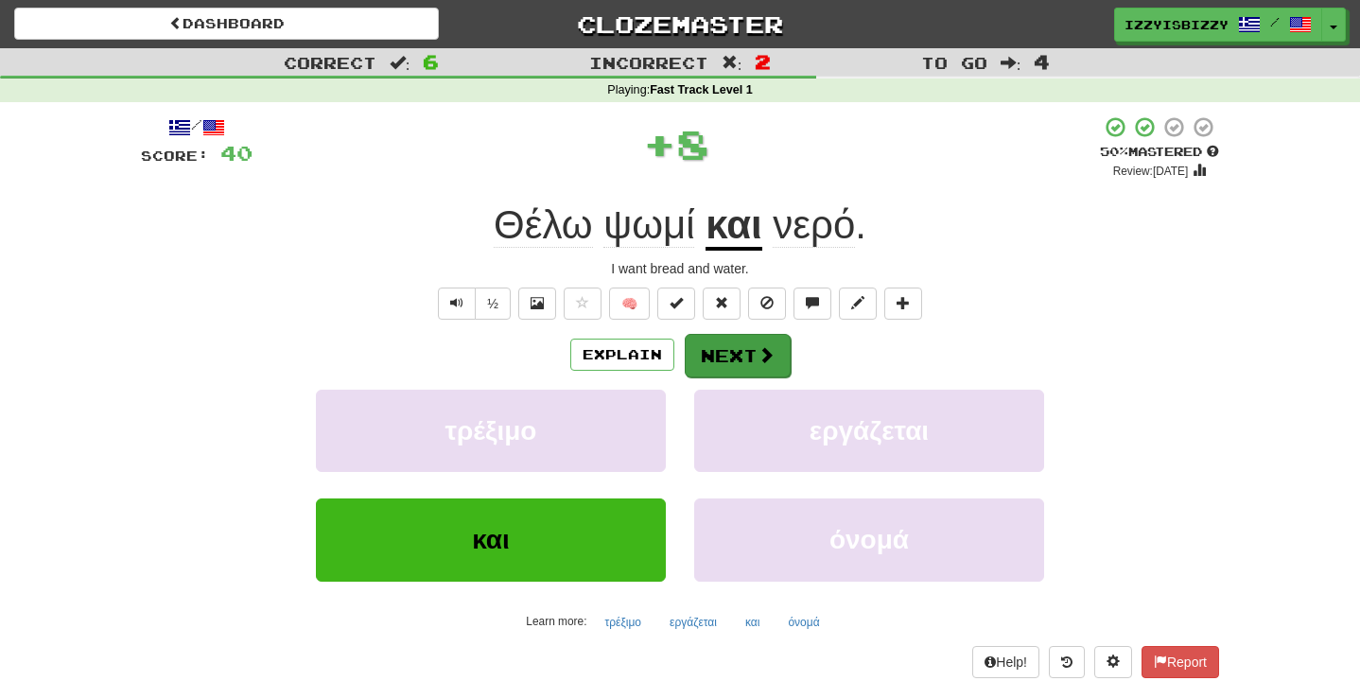
click at [728, 337] on button "Next" at bounding box center [738, 356] width 106 height 44
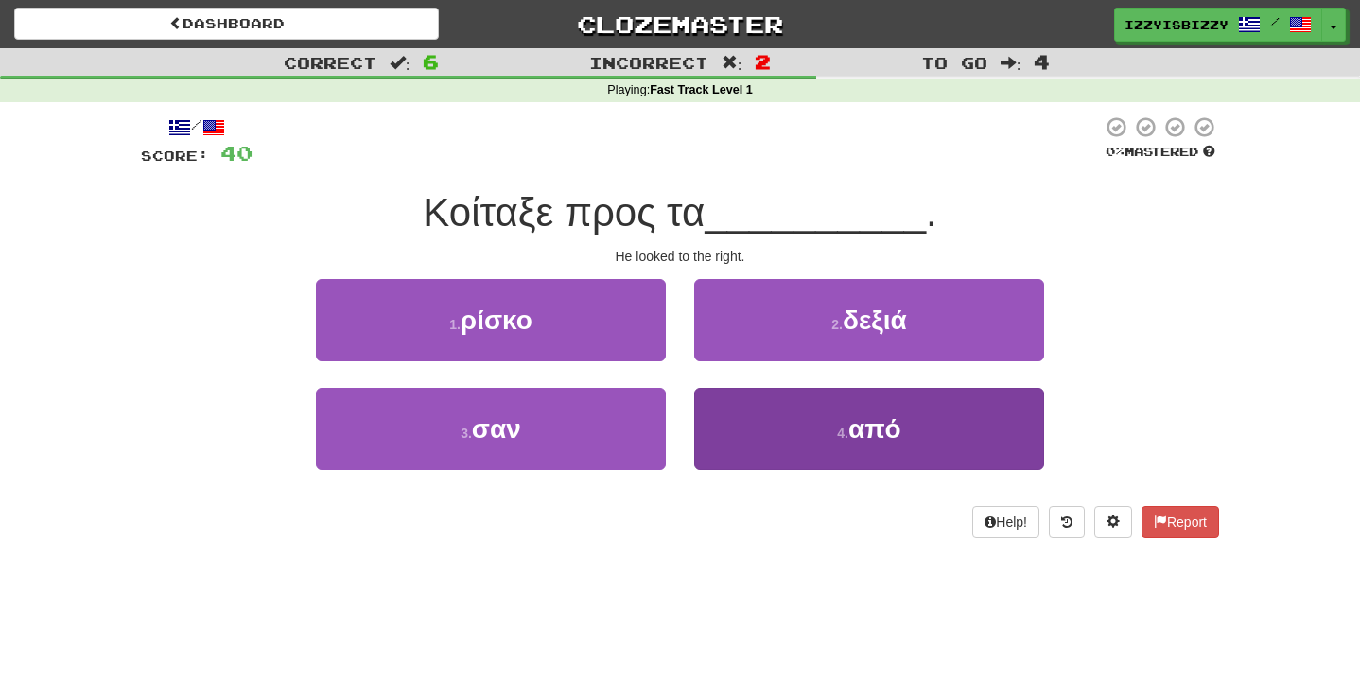
click at [791, 417] on button "4 . από" at bounding box center [869, 429] width 350 height 82
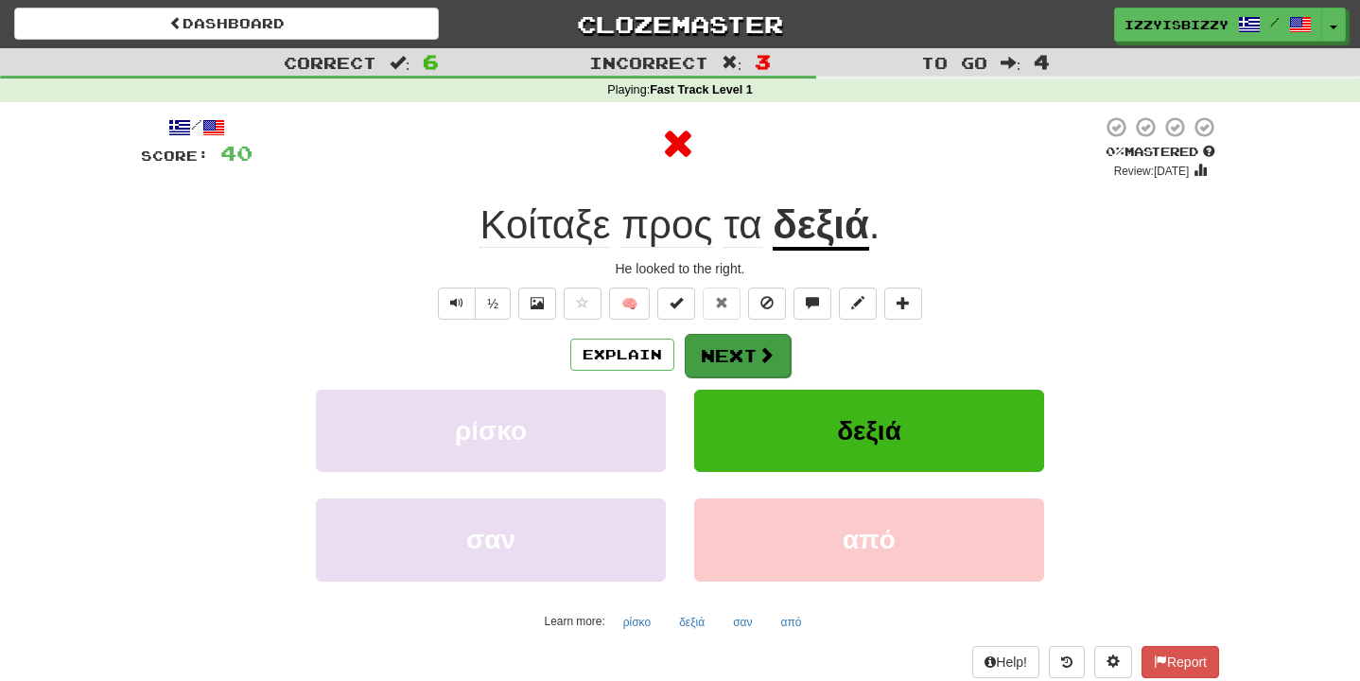
click at [752, 352] on button "Next" at bounding box center [738, 356] width 106 height 44
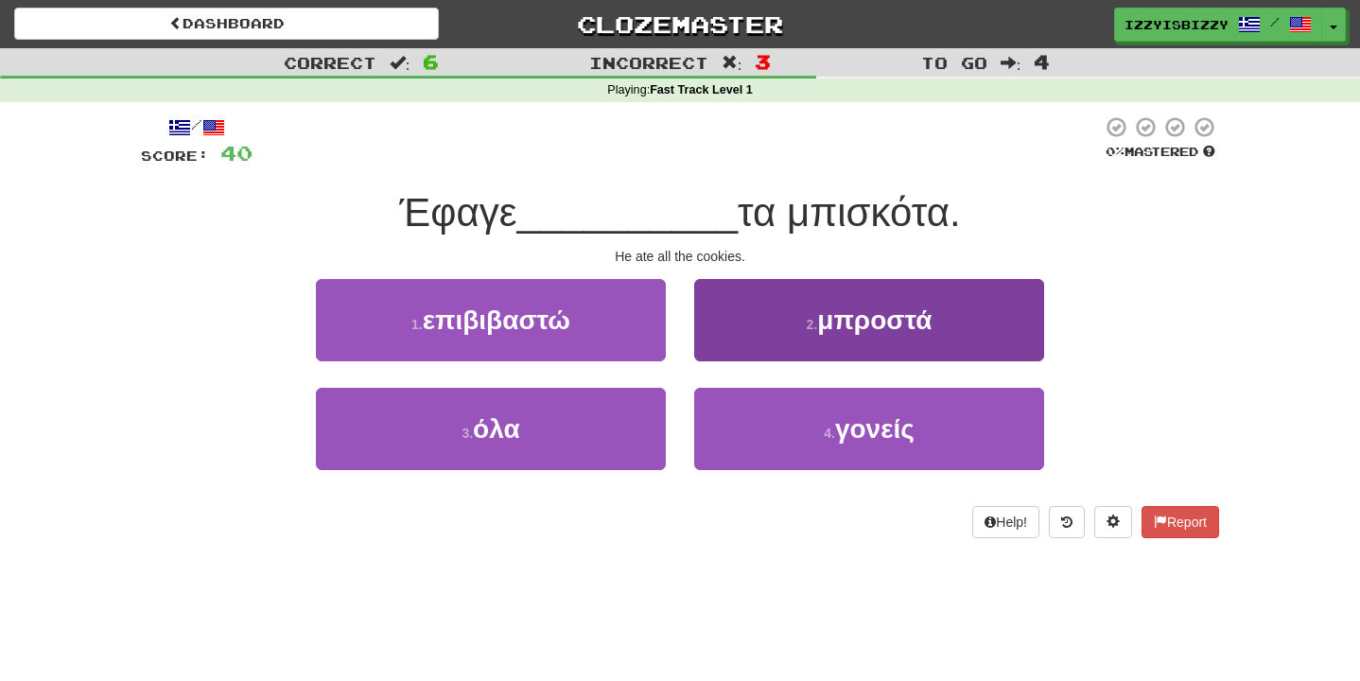
click at [771, 328] on button "2 . μπροστά" at bounding box center [869, 320] width 350 height 82
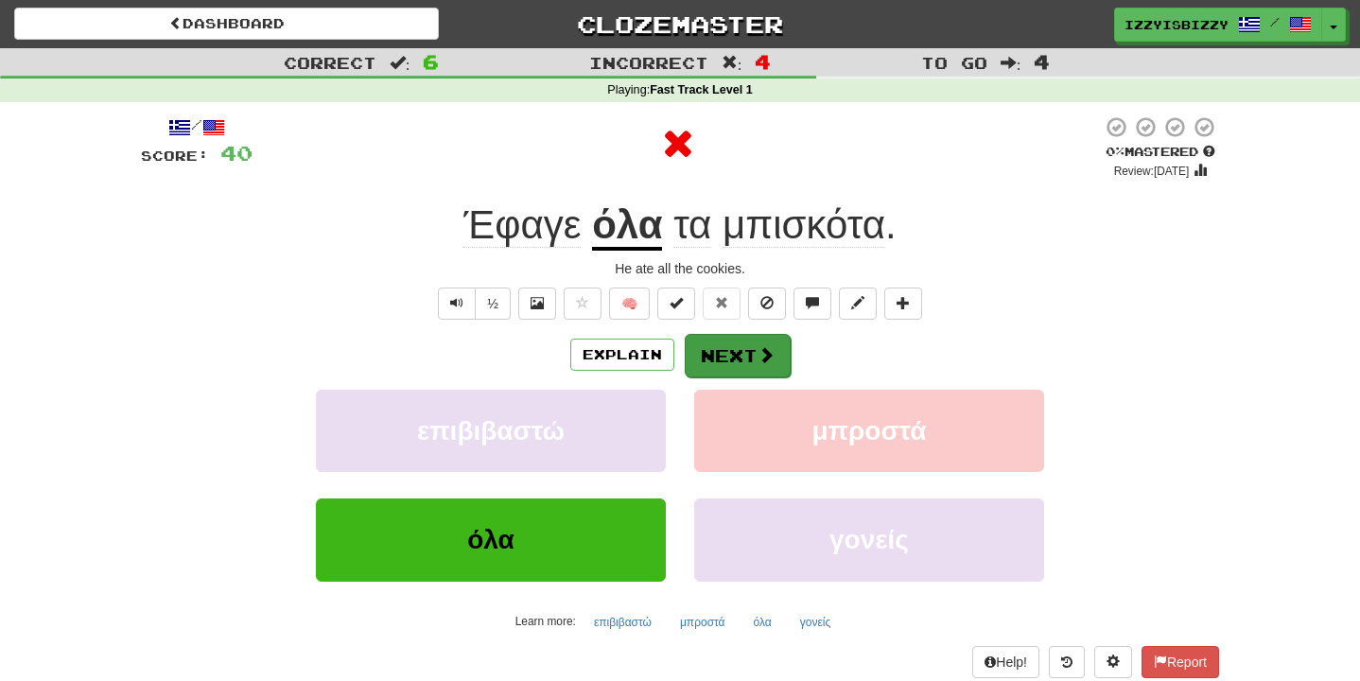
click at [741, 359] on button "Next" at bounding box center [738, 356] width 106 height 44
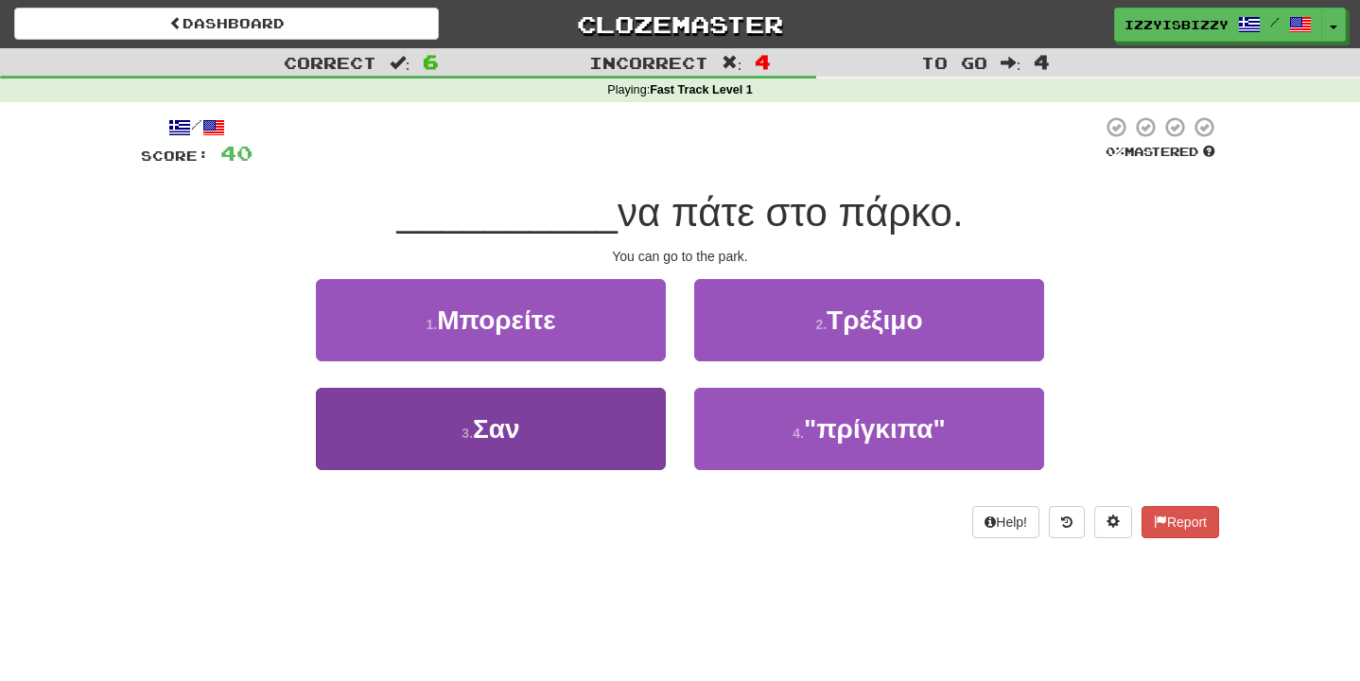
click at [604, 410] on button "3 . Σαν" at bounding box center [491, 429] width 350 height 82
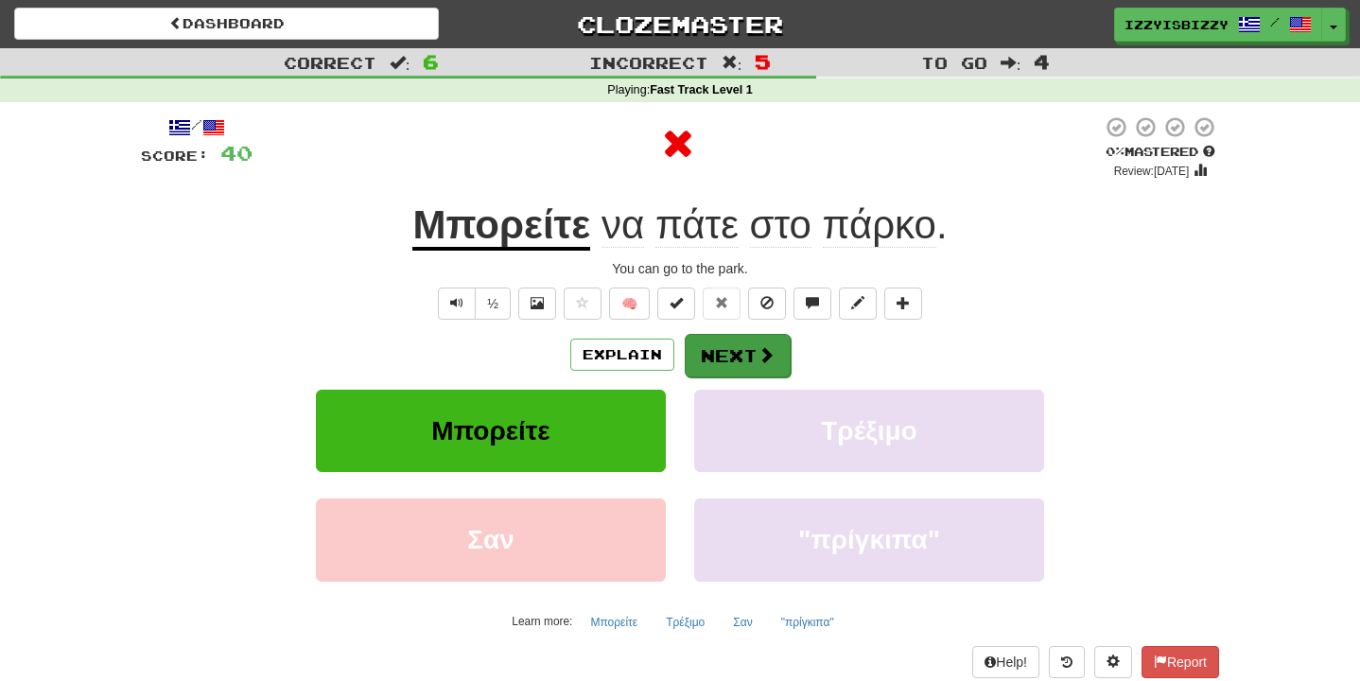
click at [733, 356] on button "Next" at bounding box center [738, 356] width 106 height 44
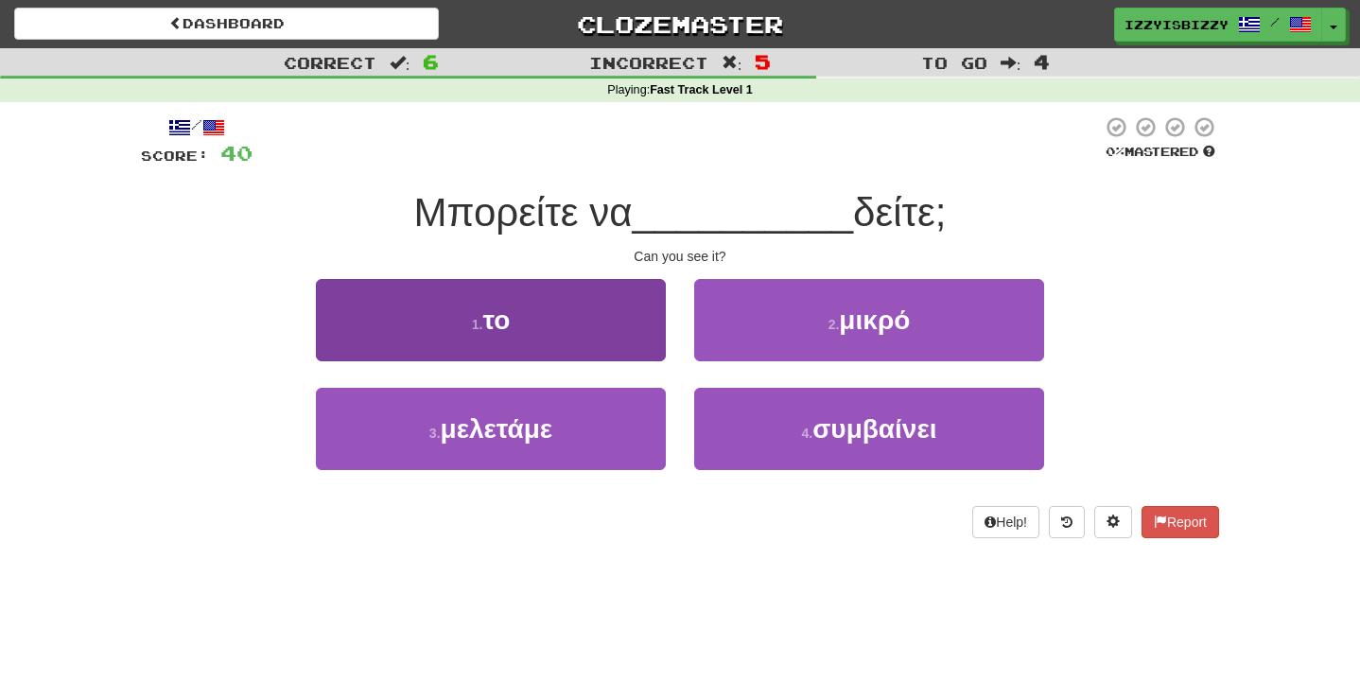
click at [605, 302] on button "1 . το" at bounding box center [491, 320] width 350 height 82
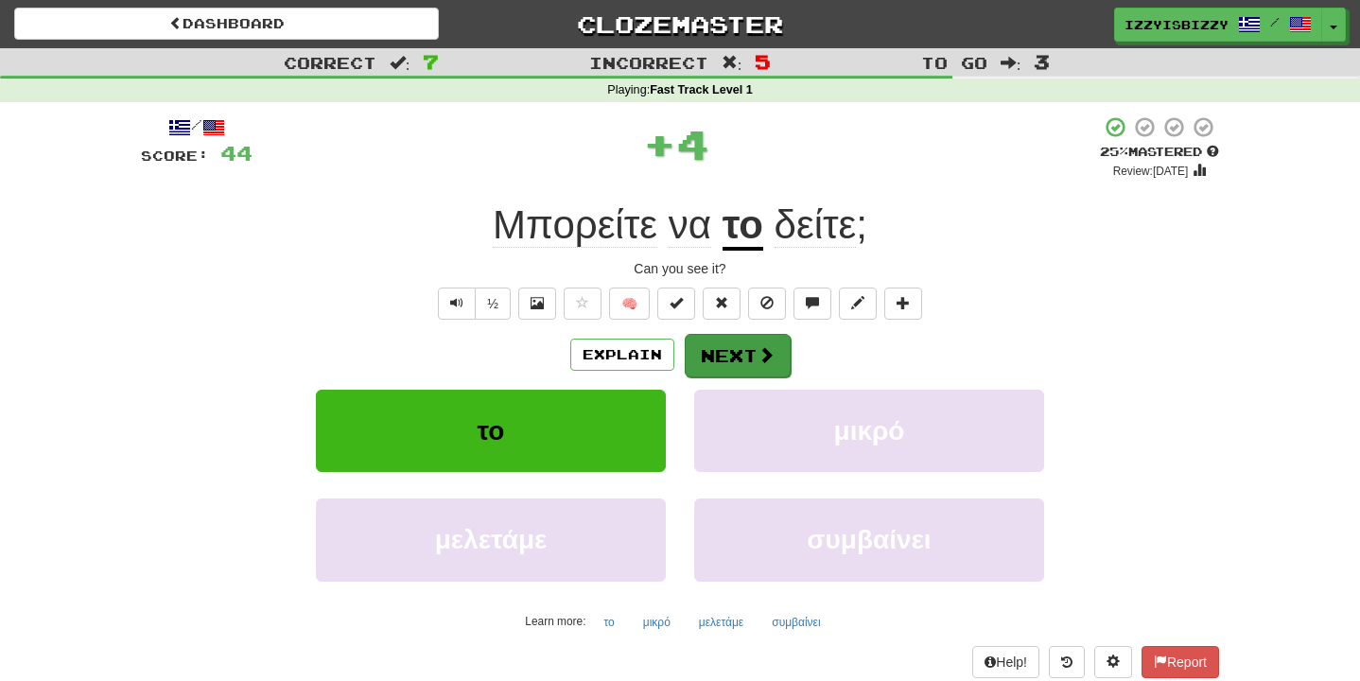
click at [732, 353] on button "Next" at bounding box center [738, 356] width 106 height 44
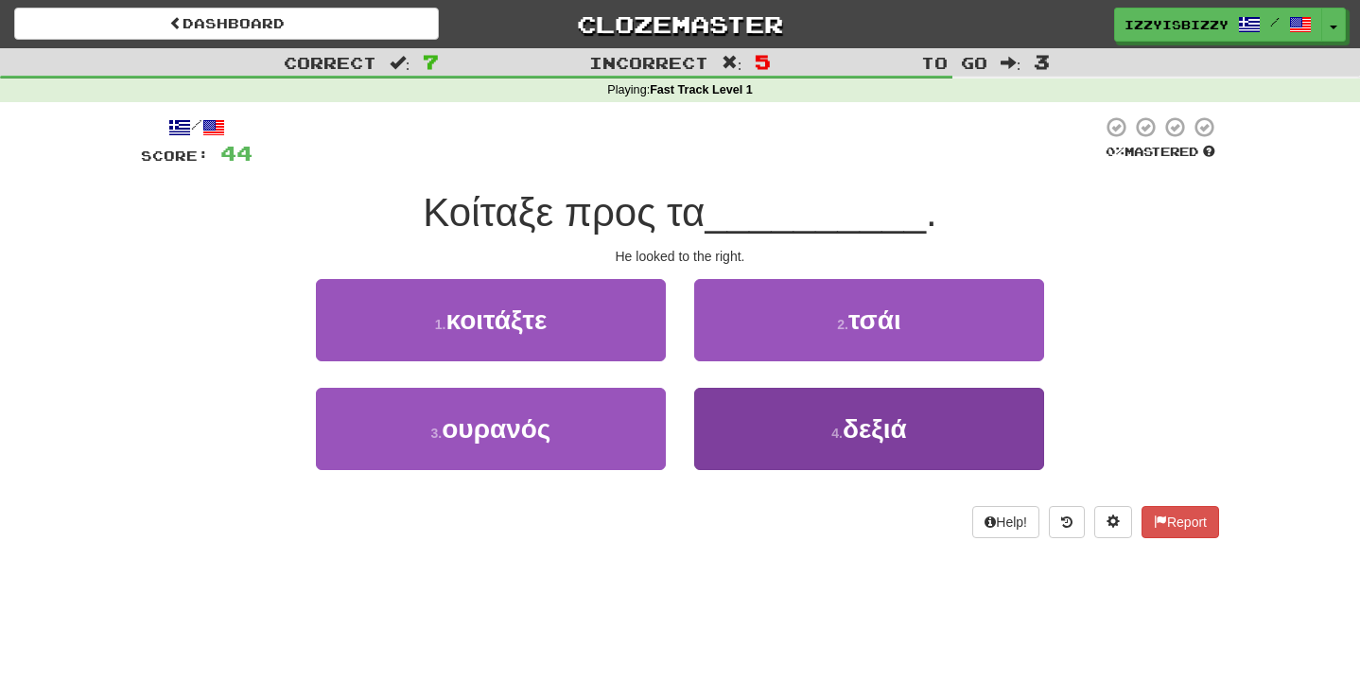
click at [780, 428] on button "4 . δεξιά" at bounding box center [869, 429] width 350 height 82
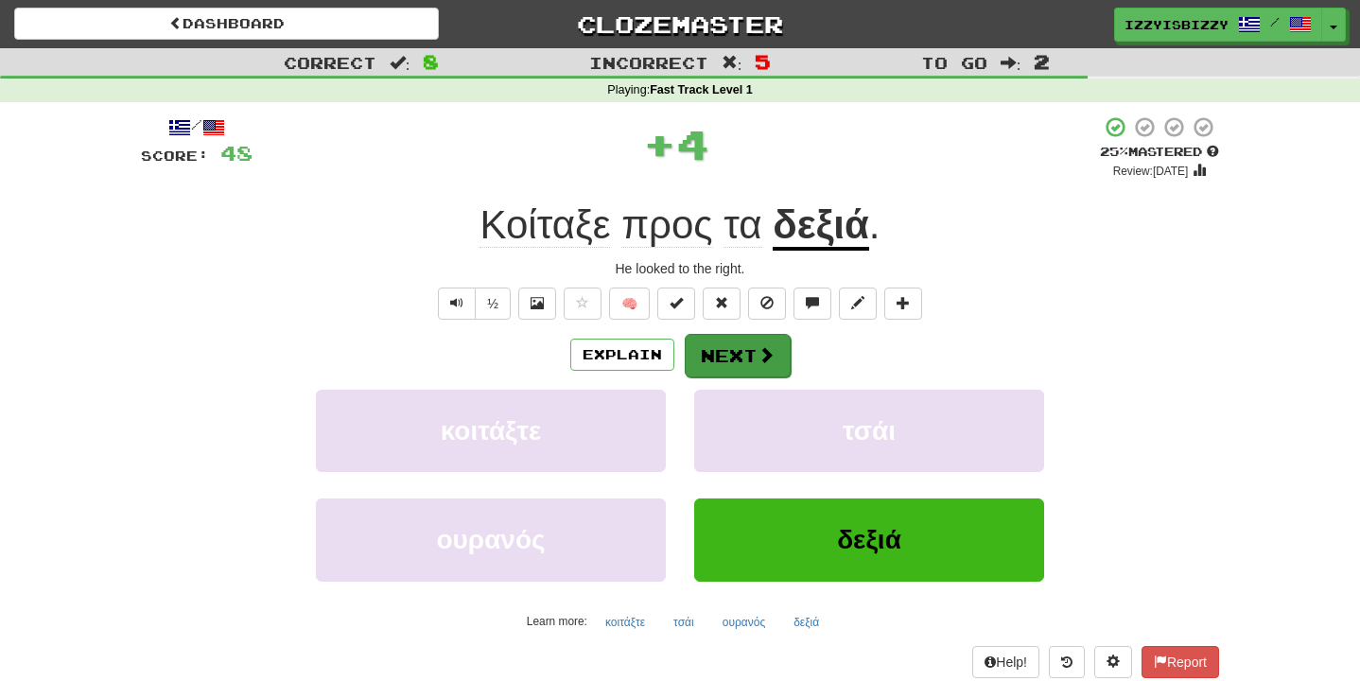
click at [757, 334] on button "Next" at bounding box center [738, 356] width 106 height 44
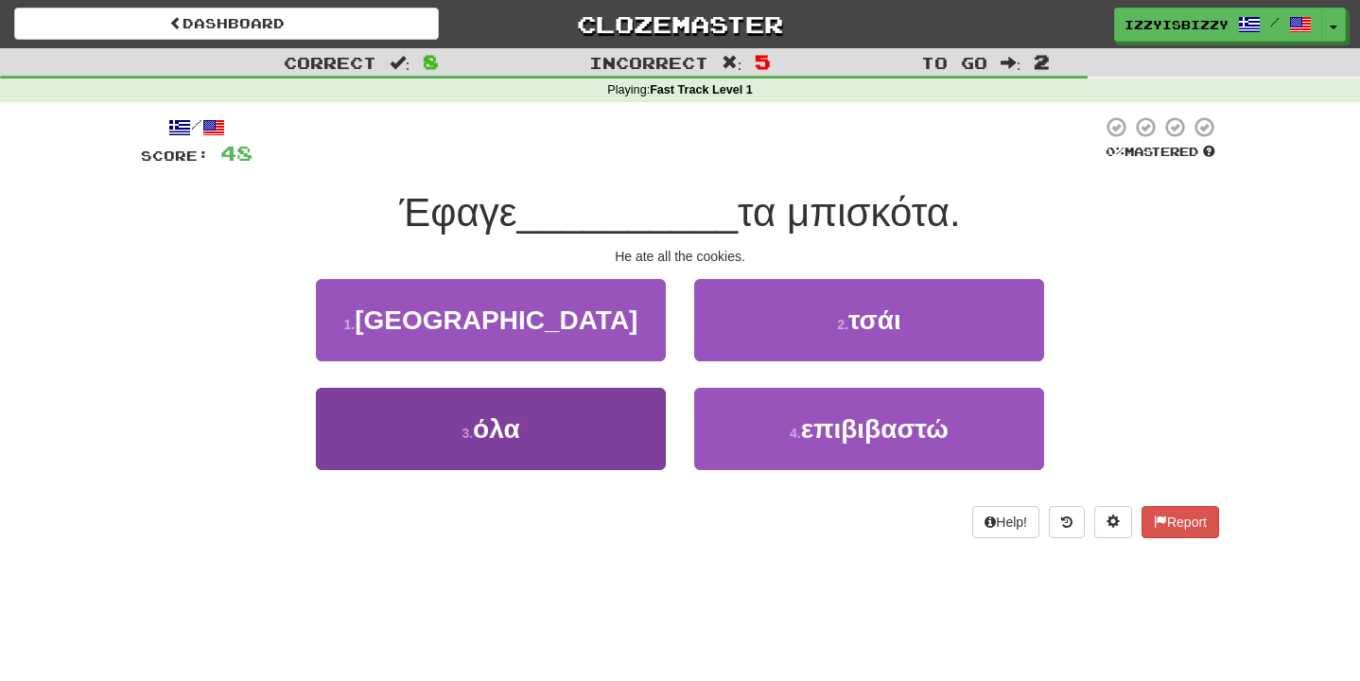
click at [539, 433] on button "3 . όλα" at bounding box center [491, 429] width 350 height 82
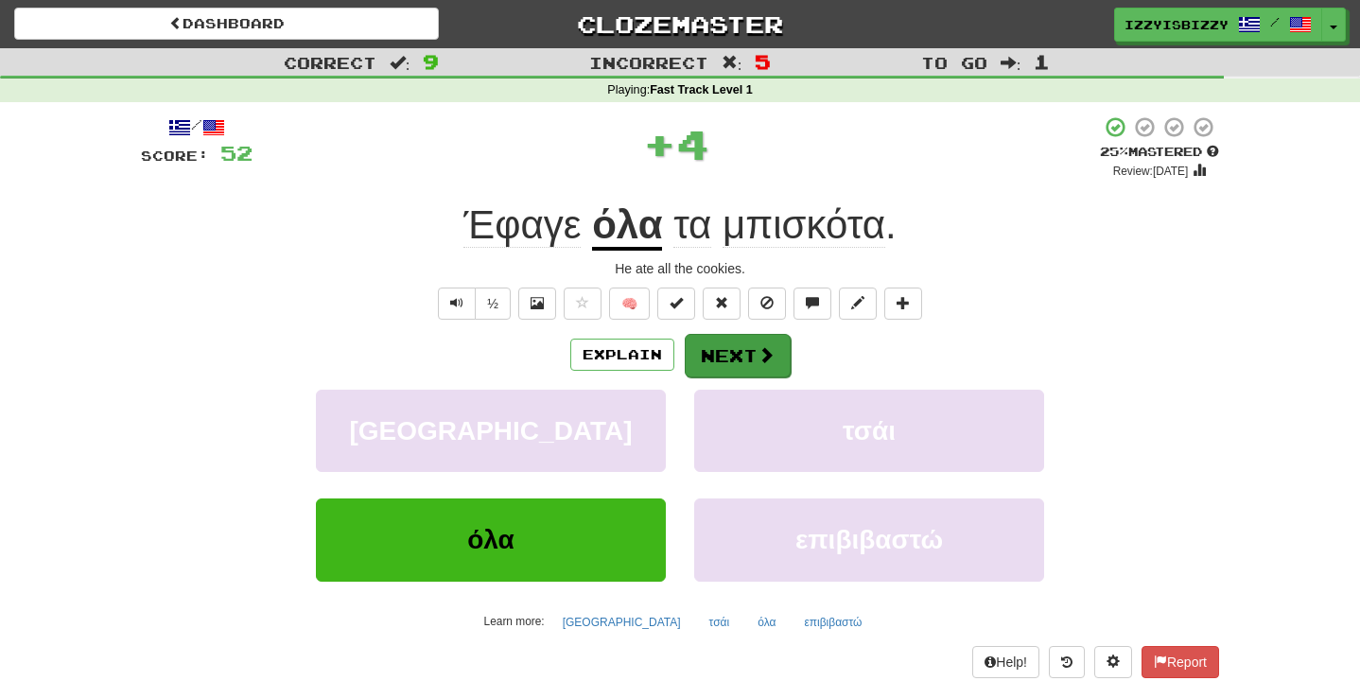
click at [768, 346] on span at bounding box center [765, 354] width 17 height 17
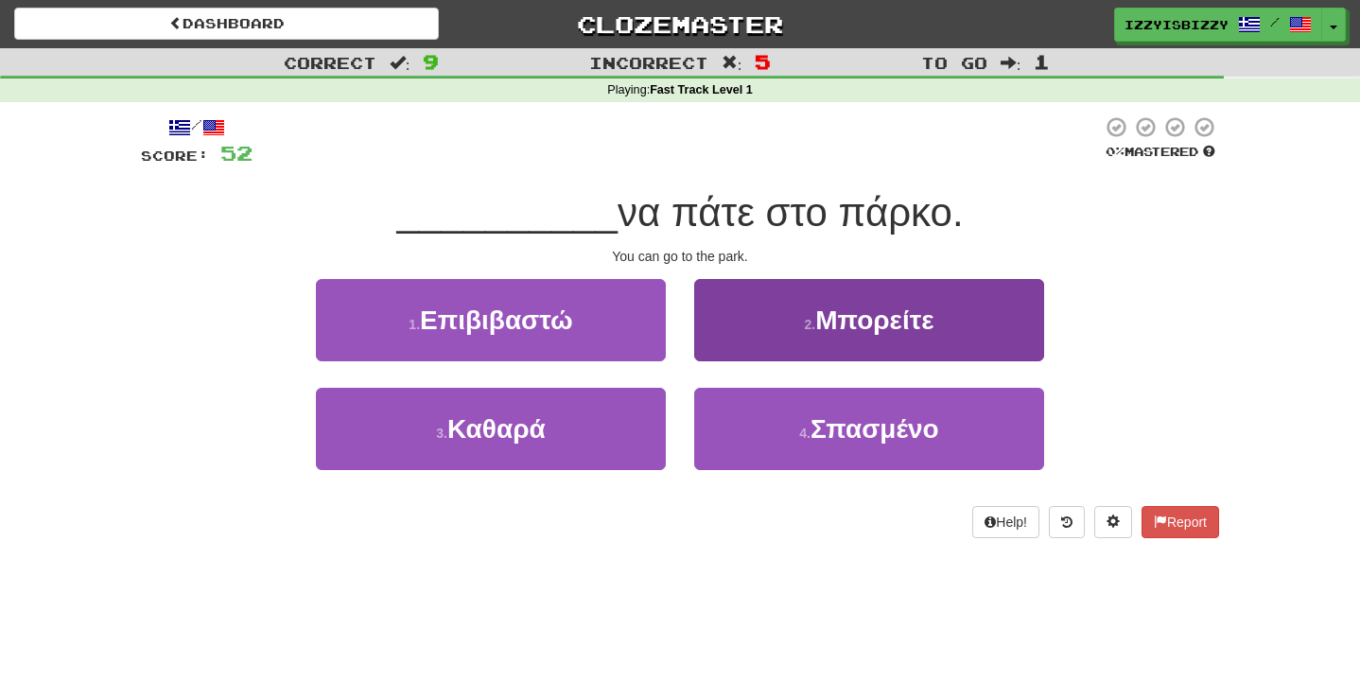
click at [813, 303] on button "2 . Μπορείτε" at bounding box center [869, 320] width 350 height 82
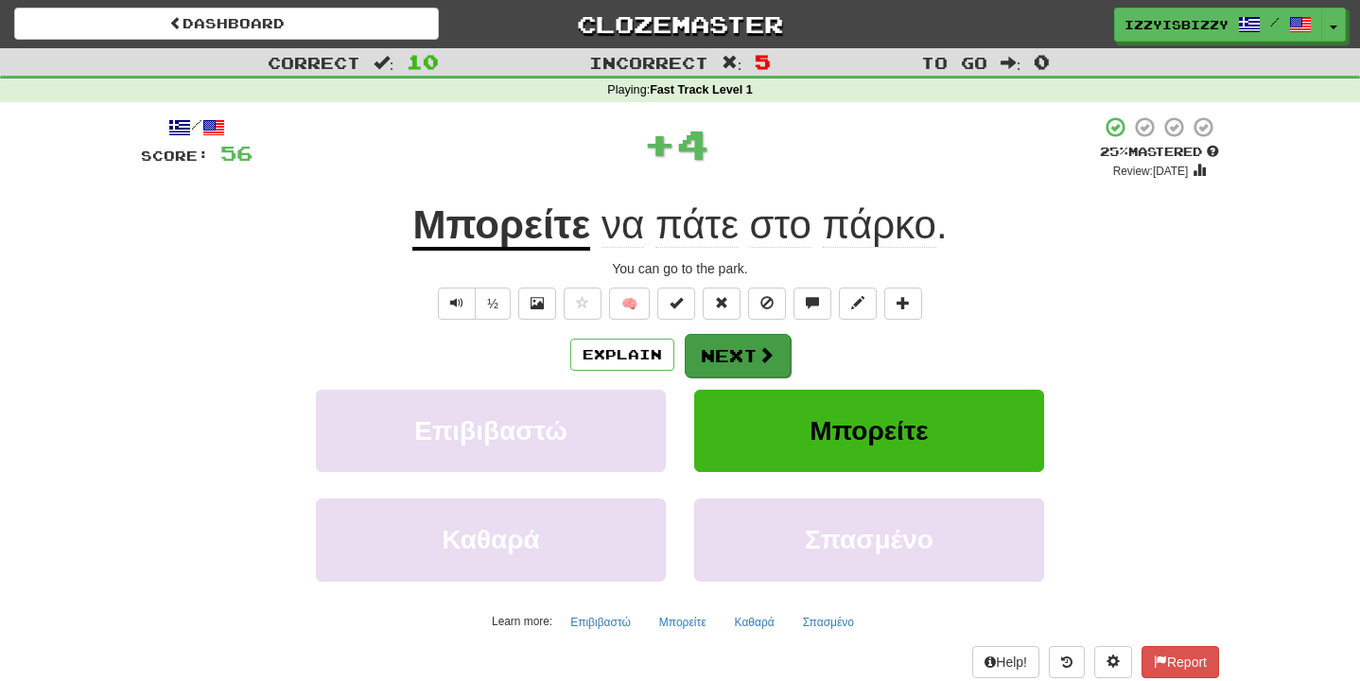
click at [757, 352] on span at bounding box center [765, 354] width 17 height 17
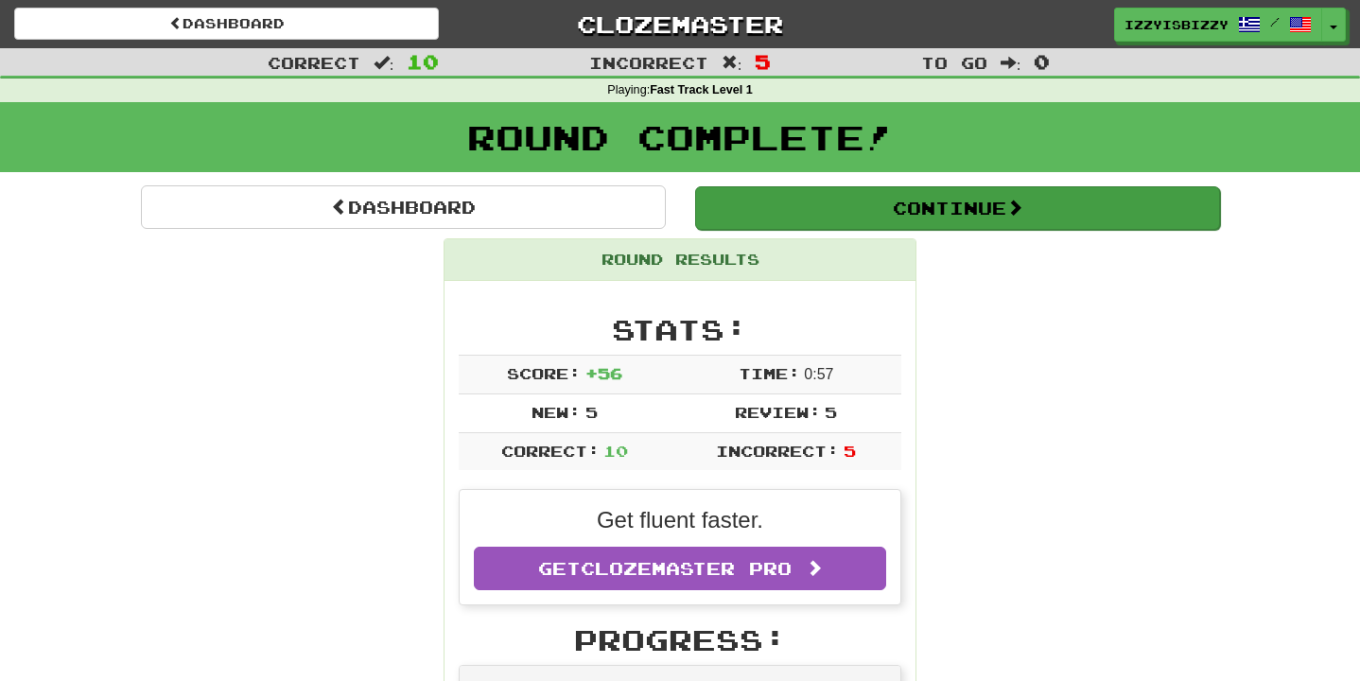
click at [848, 201] on button "Continue" at bounding box center [957, 208] width 525 height 44
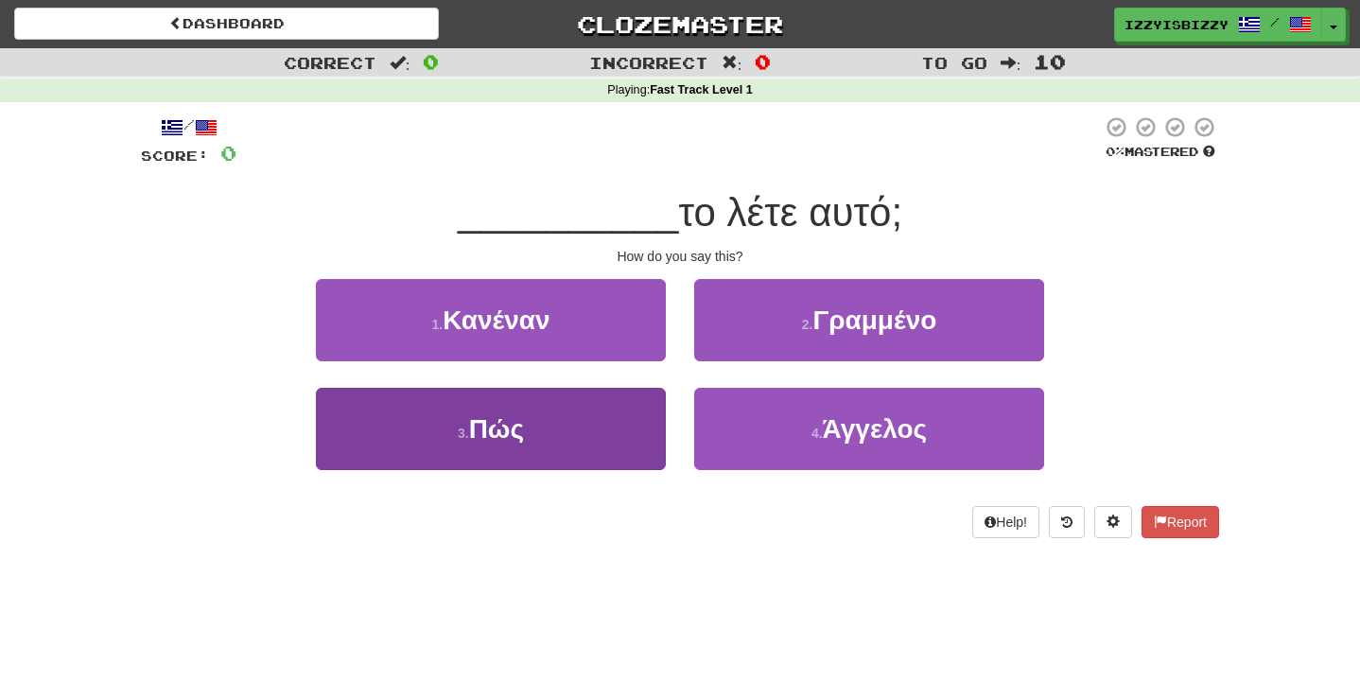
click at [548, 413] on button "3 . Πώς" at bounding box center [491, 429] width 350 height 82
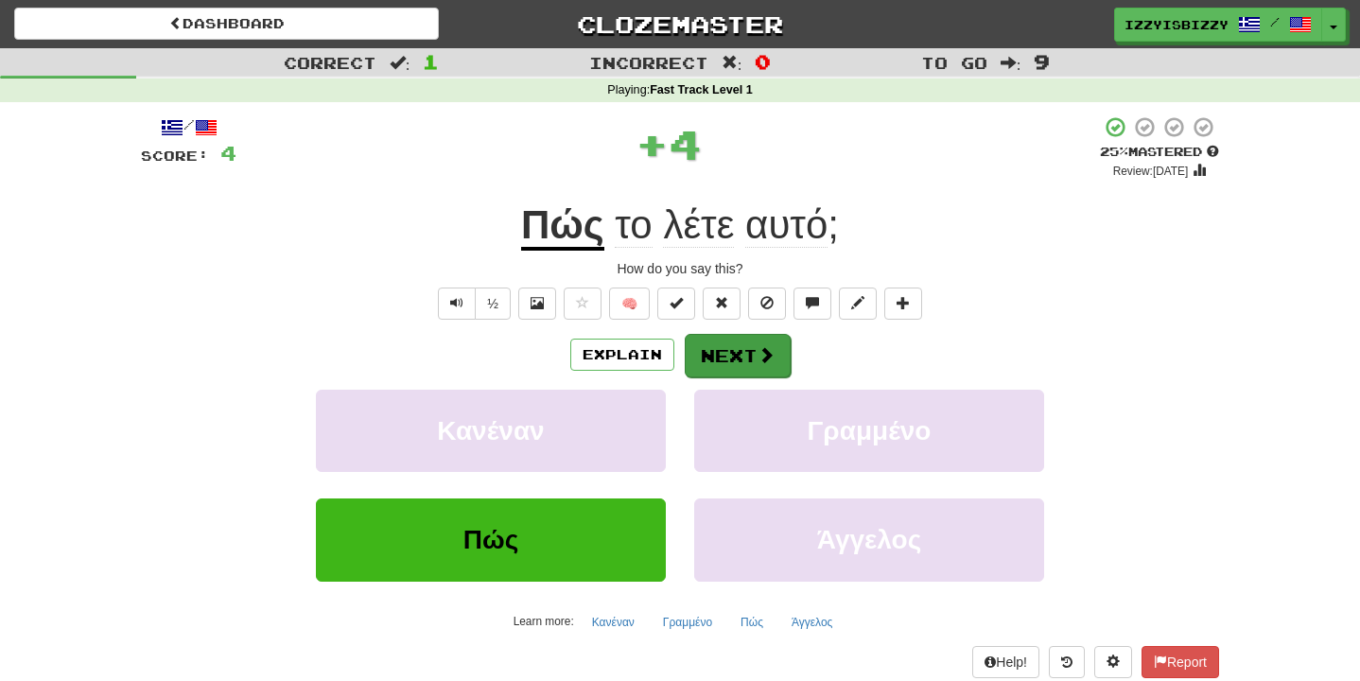
click at [722, 347] on button "Next" at bounding box center [738, 356] width 106 height 44
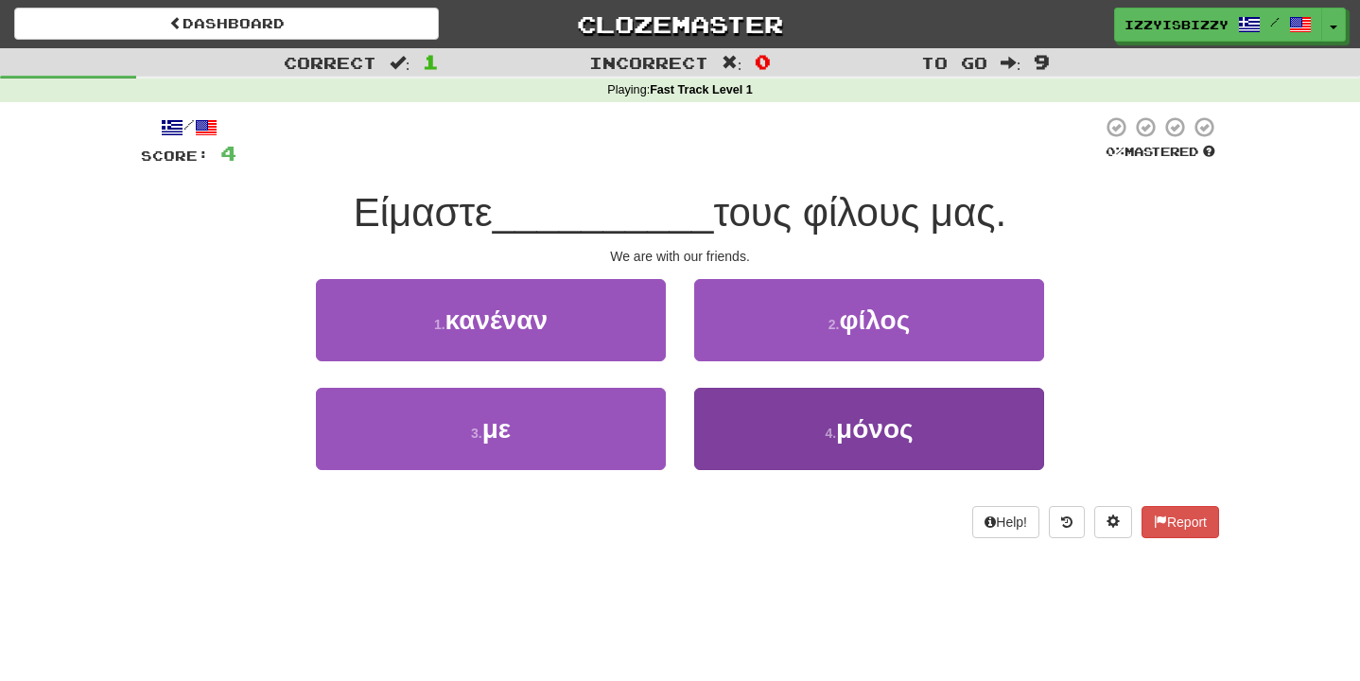
click at [753, 412] on button "4 . μόνος" at bounding box center [869, 429] width 350 height 82
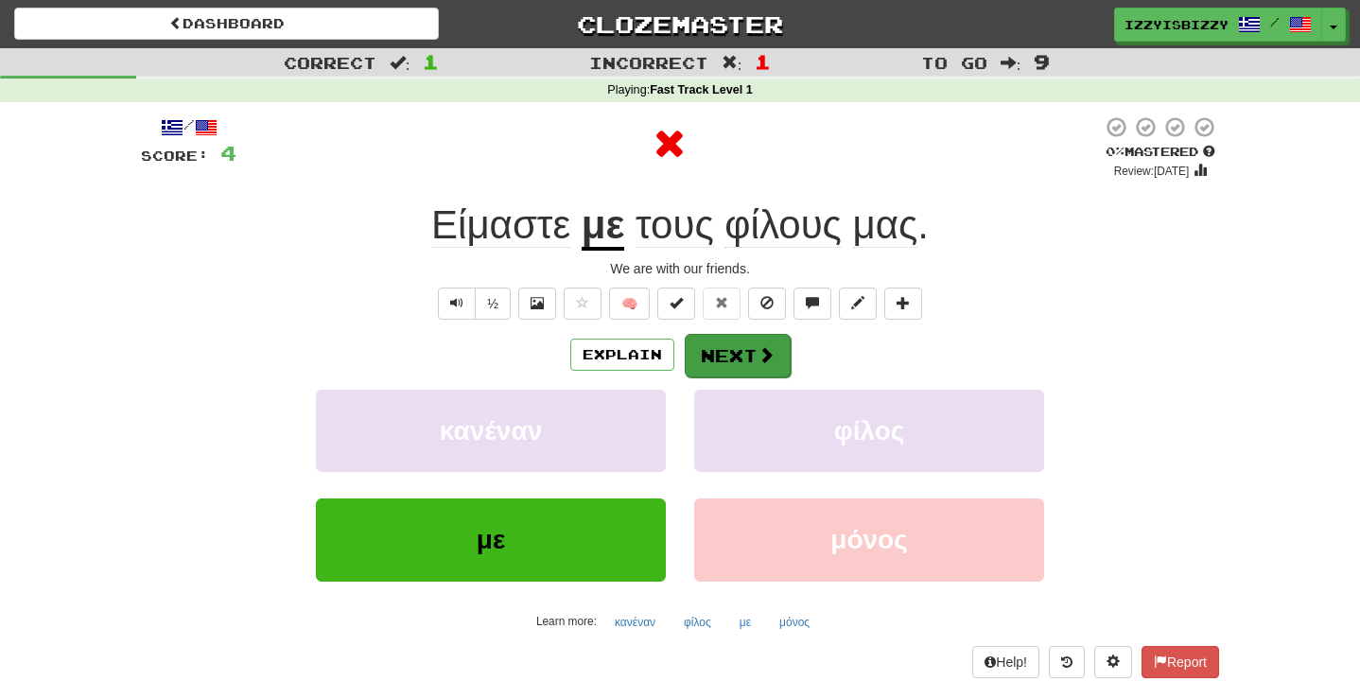
click at [751, 374] on button "Next" at bounding box center [738, 356] width 106 height 44
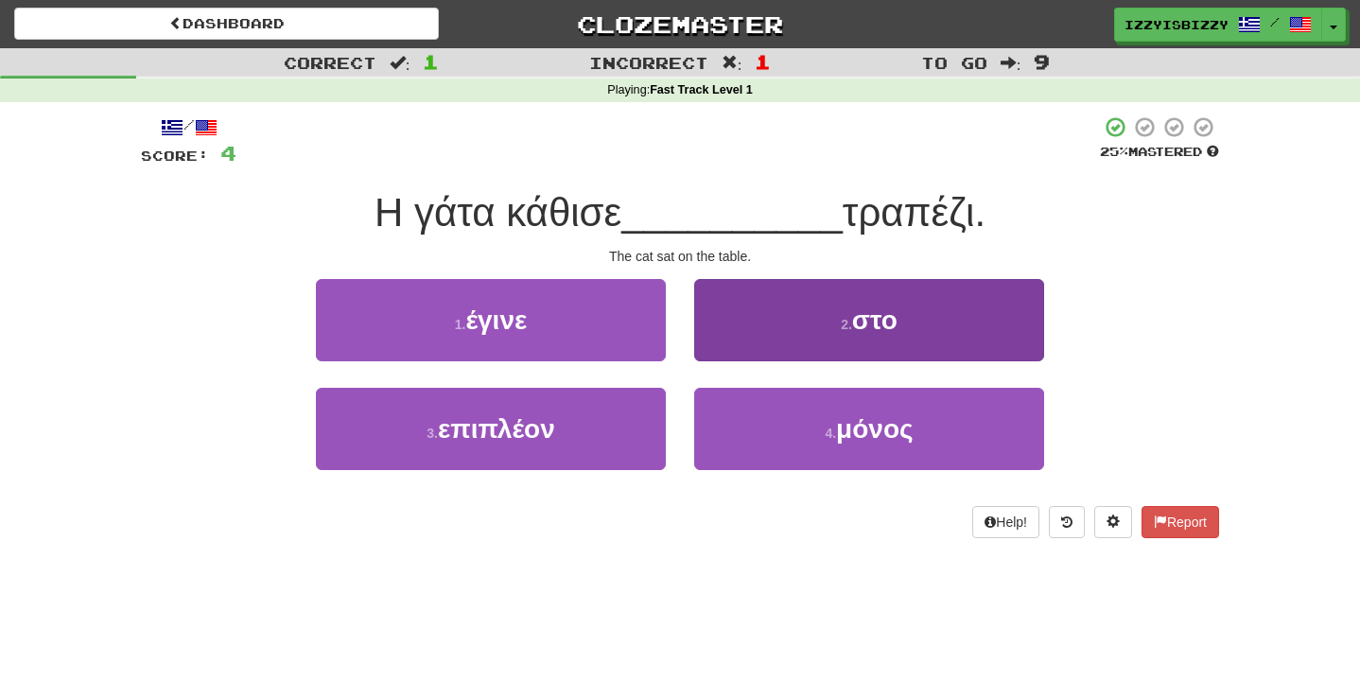
click at [827, 305] on button "2 . στο" at bounding box center [869, 320] width 350 height 82
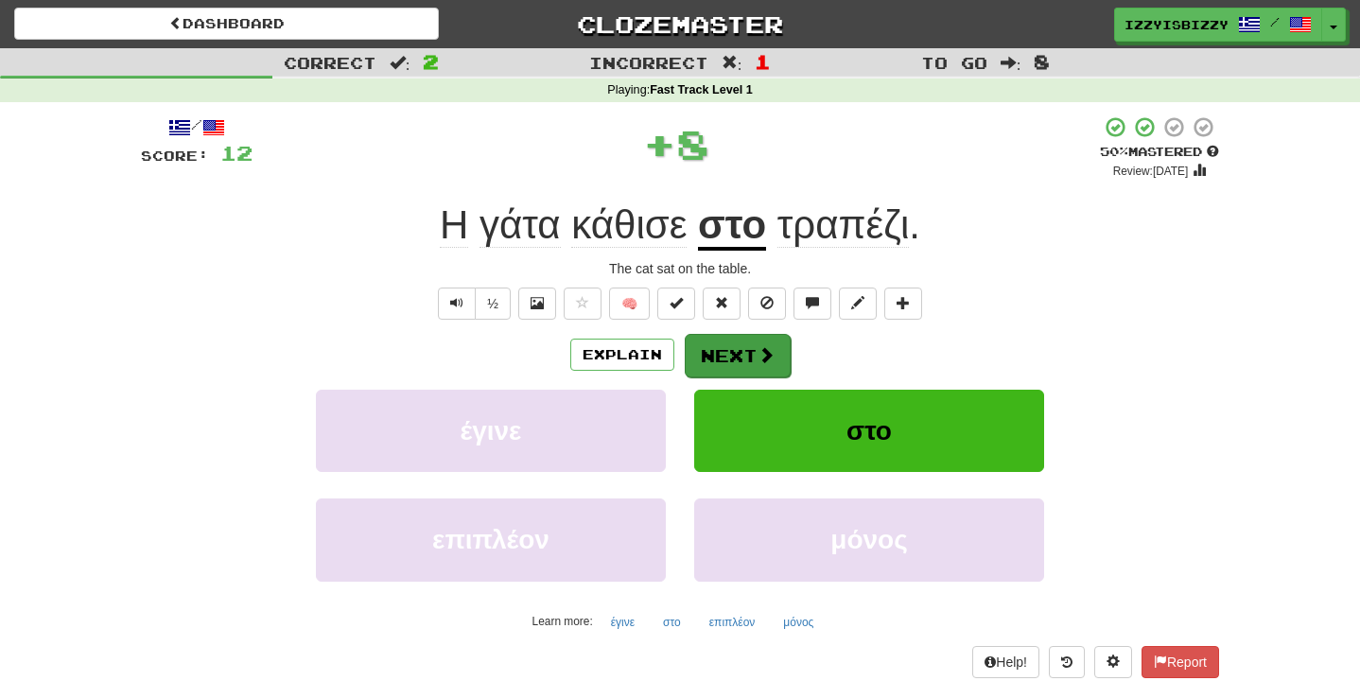
click at [759, 349] on span at bounding box center [765, 354] width 17 height 17
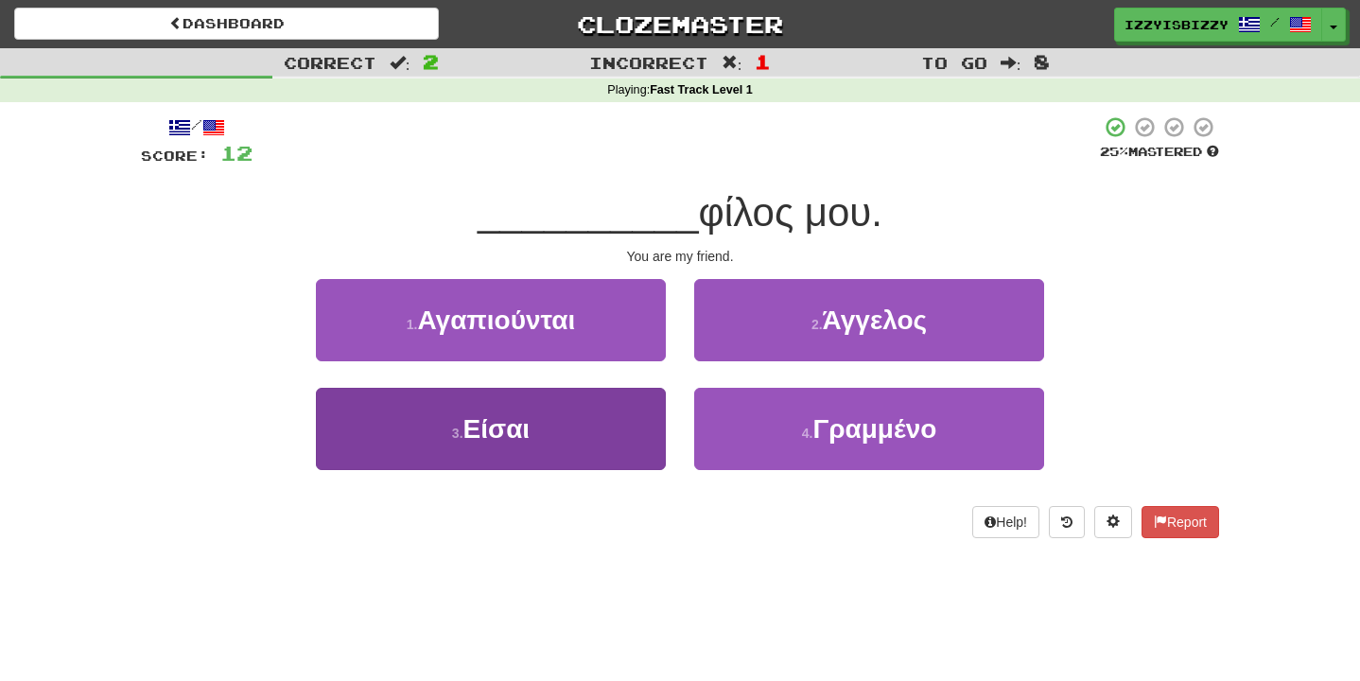
click at [564, 429] on button "3 . Είσαι" at bounding box center [491, 429] width 350 height 82
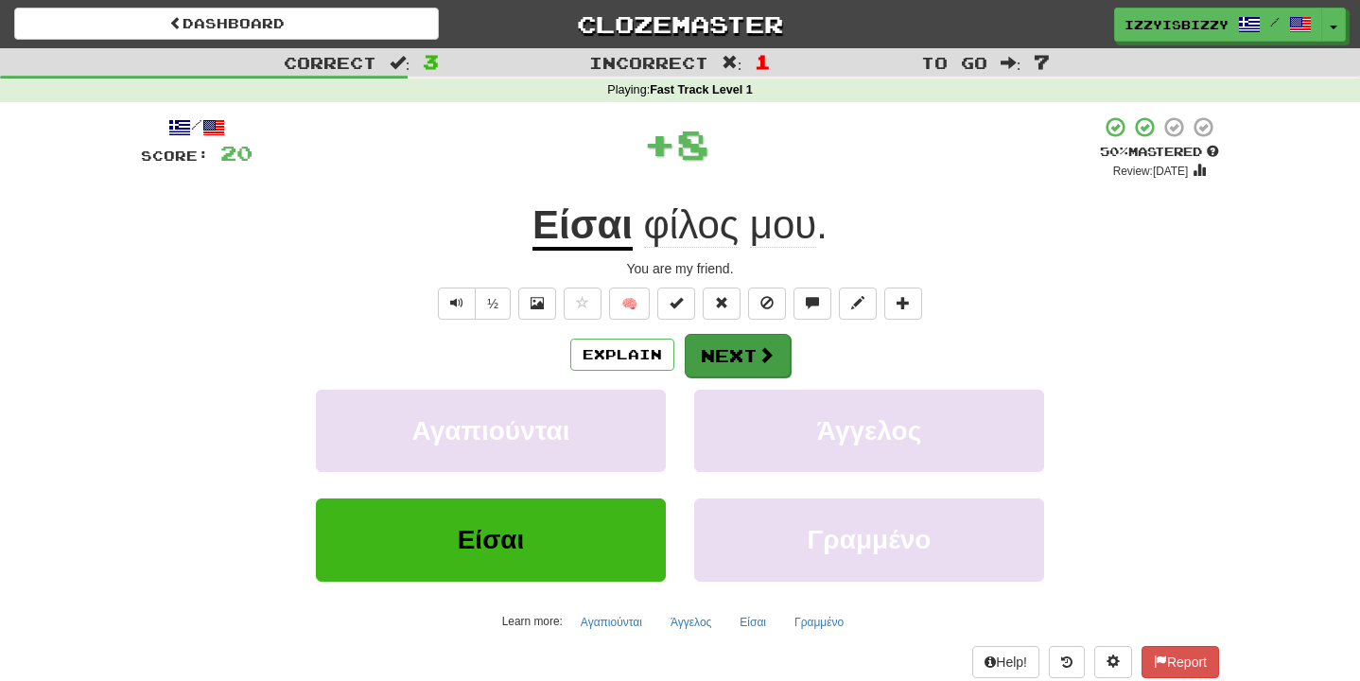
click at [745, 357] on button "Next" at bounding box center [738, 356] width 106 height 44
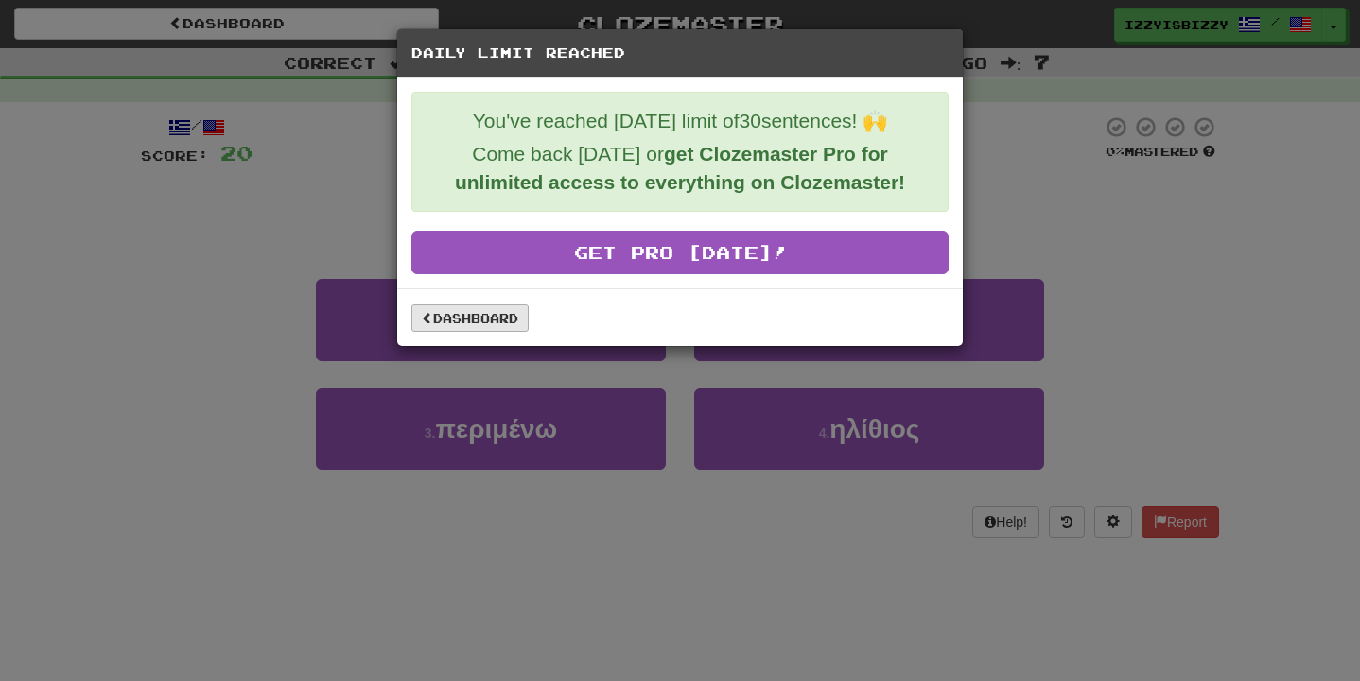
click at [453, 325] on link "Dashboard" at bounding box center [469, 318] width 117 height 28
